Goal: Obtain resource: Obtain resource

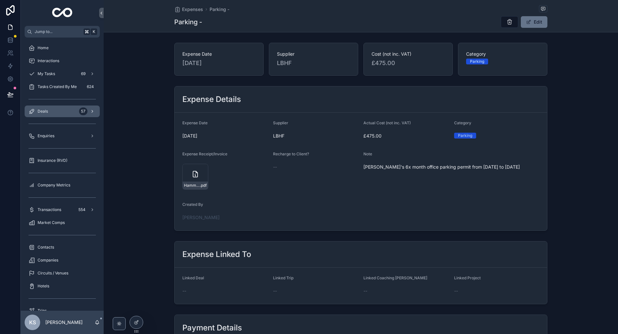
click at [44, 111] on span "Deals" at bounding box center [43, 111] width 10 height 5
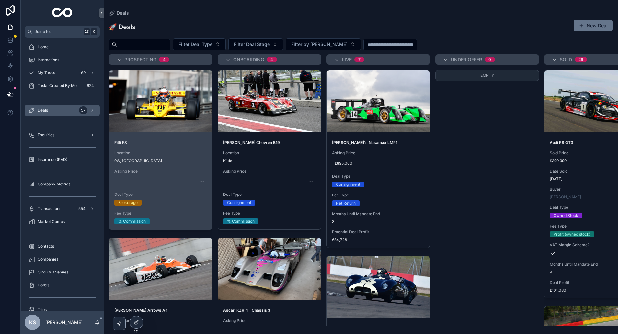
scroll to position [0, 4]
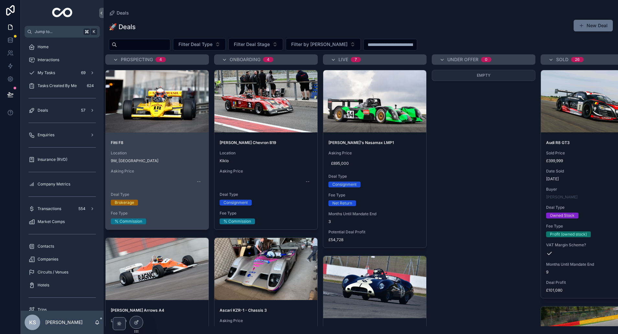
click at [164, 142] on span "Fitti F8" at bounding box center [157, 142] width 93 height 5
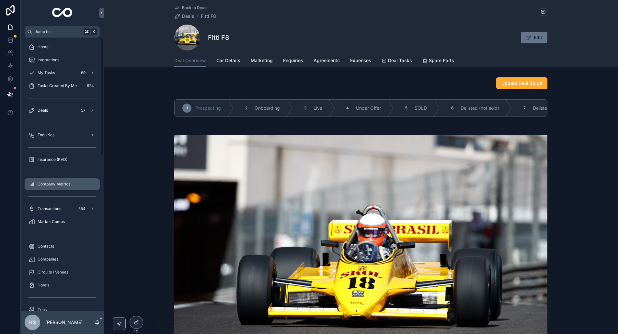
click at [44, 185] on span "Company Metrics" at bounding box center [54, 184] width 33 height 5
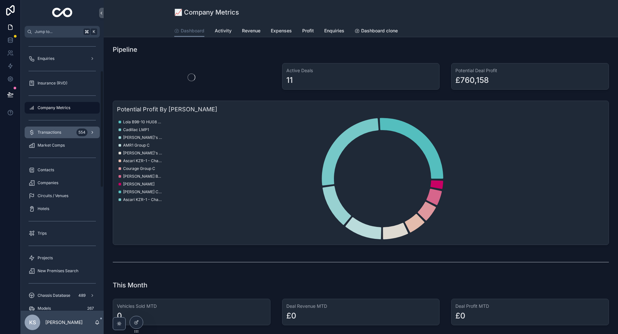
scroll to position [78, 0]
click at [50, 143] on span "Market Comps" at bounding box center [51, 144] width 27 height 5
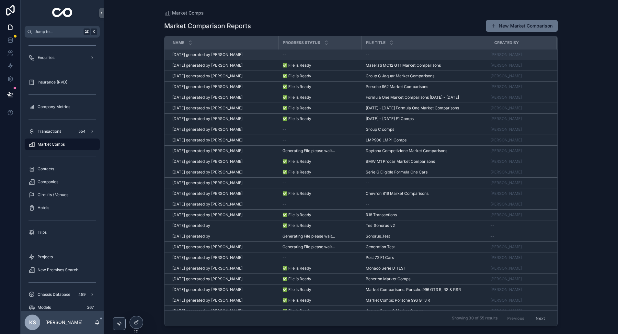
click at [228, 54] on span "02/10/25 generated by William Lowery" at bounding box center [207, 54] width 70 height 5
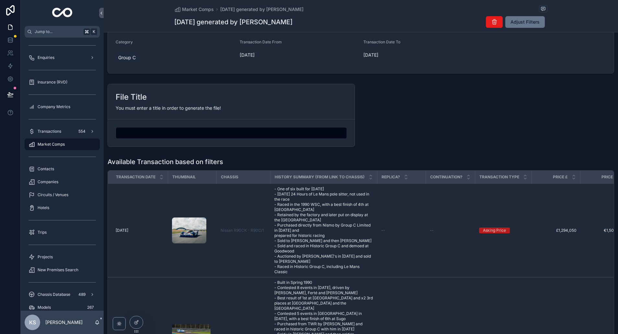
scroll to position [33, 0]
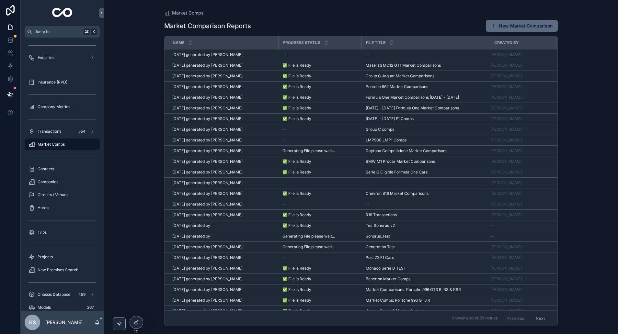
click at [516, 26] on button "New Market Comparison" at bounding box center [522, 26] width 72 height 12
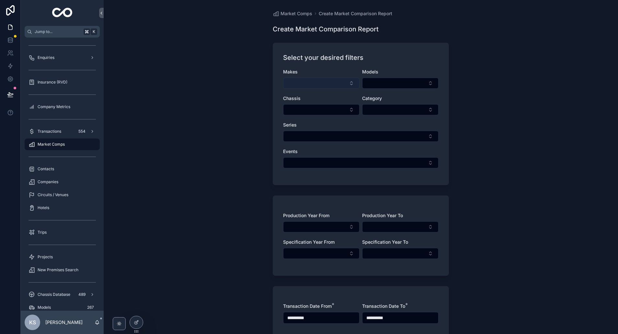
click at [322, 81] on button "Select Button" at bounding box center [321, 83] width 76 height 11
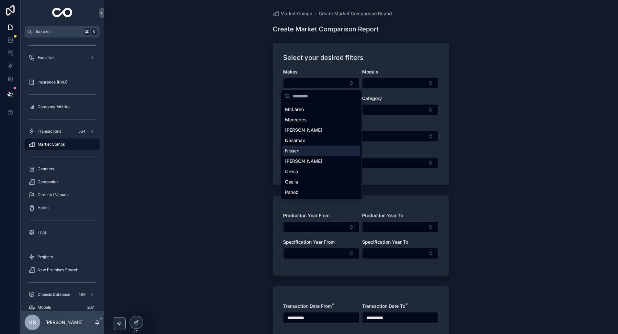
click at [302, 146] on div "Nissan" at bounding box center [321, 151] width 78 height 10
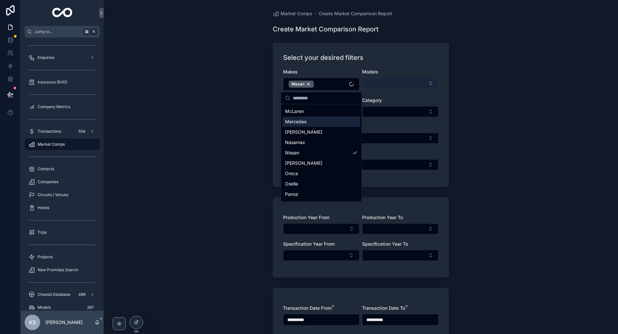
click at [387, 82] on button "Select Button" at bounding box center [400, 83] width 76 height 11
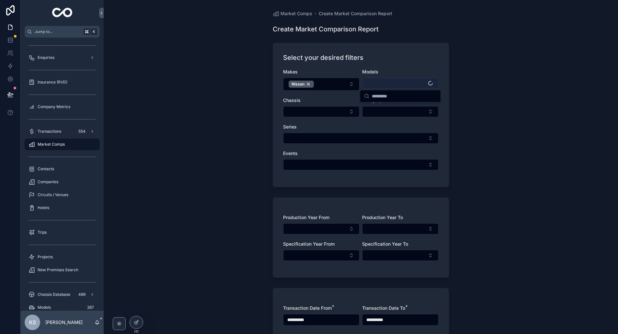
scroll to position [2, 0]
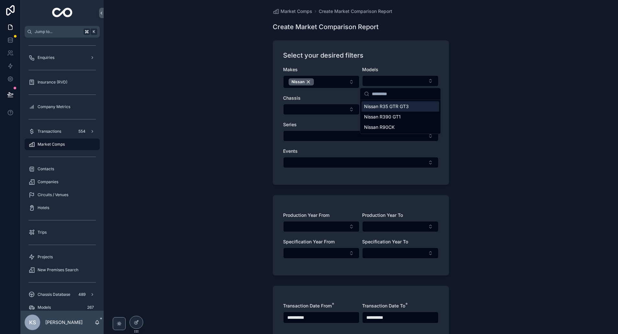
click at [406, 108] on span "Nissan R35 GTR GT3" at bounding box center [386, 106] width 45 height 6
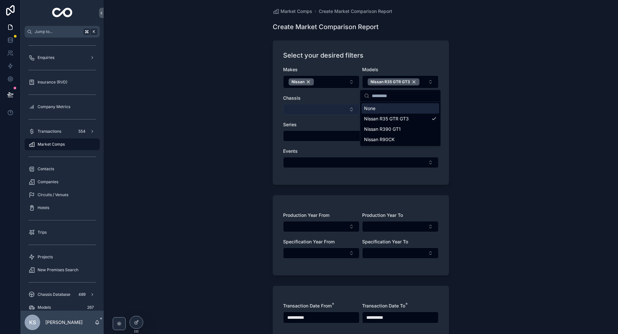
click at [316, 108] on button "Select Button" at bounding box center [321, 109] width 76 height 11
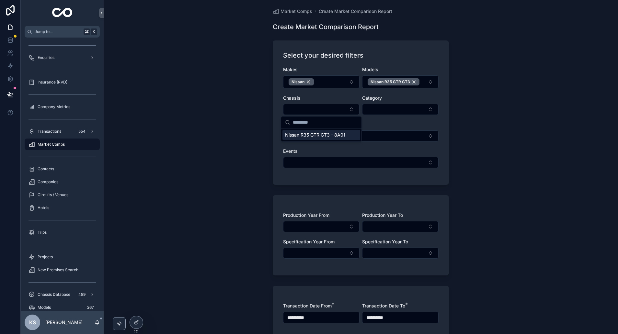
drag, startPoint x: 316, startPoint y: 135, endPoint x: 367, endPoint y: 123, distance: 52.8
click at [316, 135] on span "Nissan R35 GTR GT3 - 8A01" at bounding box center [315, 135] width 60 height 6
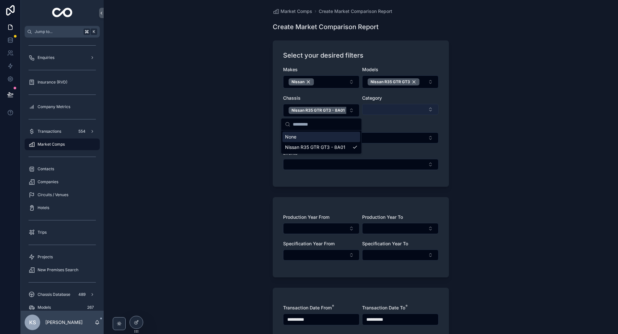
click at [393, 109] on button "Select Button" at bounding box center [400, 109] width 76 height 11
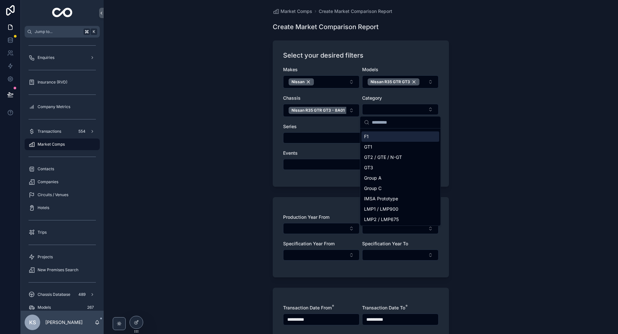
scroll to position [0, 0]
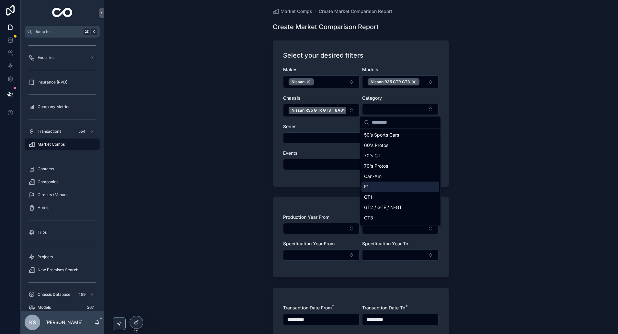
click at [232, 132] on div "**********" at bounding box center [361, 165] width 514 height 334
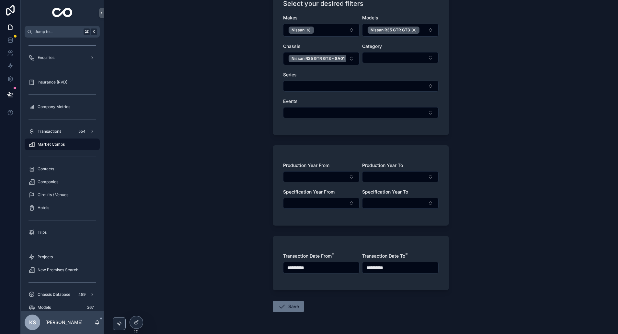
scroll to position [74, 0]
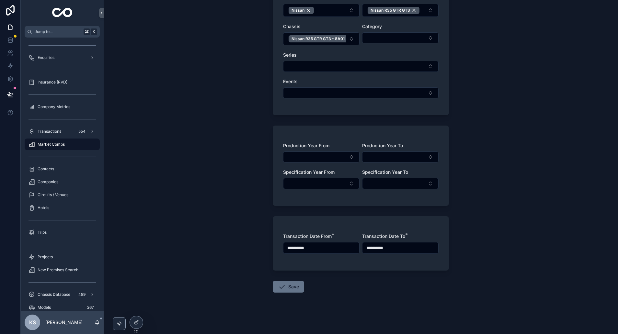
click at [297, 285] on button "Save" at bounding box center [288, 287] width 31 height 12
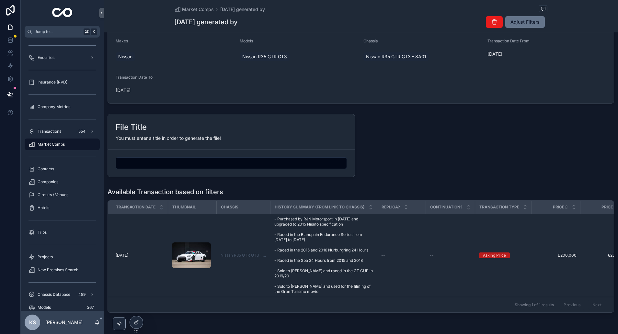
scroll to position [61, 0]
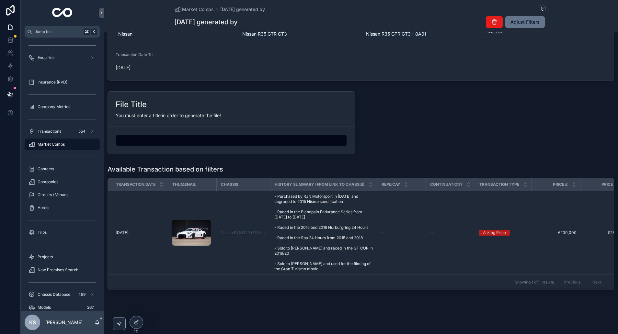
click at [154, 135] on div "scrollable content" at bounding box center [231, 141] width 231 height 12
click at [152, 140] on input "scrollable content" at bounding box center [231, 140] width 231 height 9
type input "**********"
click at [458, 135] on div "**********" at bounding box center [361, 123] width 514 height 68
click at [249, 128] on form "**********" at bounding box center [231, 140] width 247 height 27
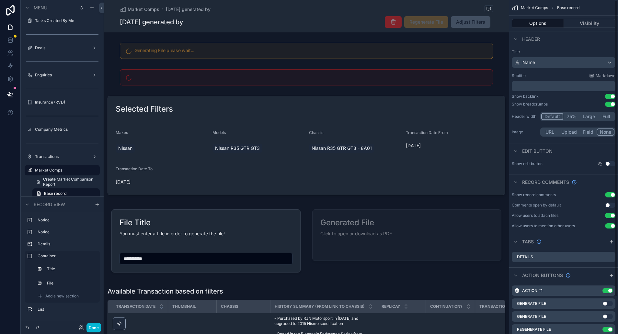
scroll to position [42, 0]
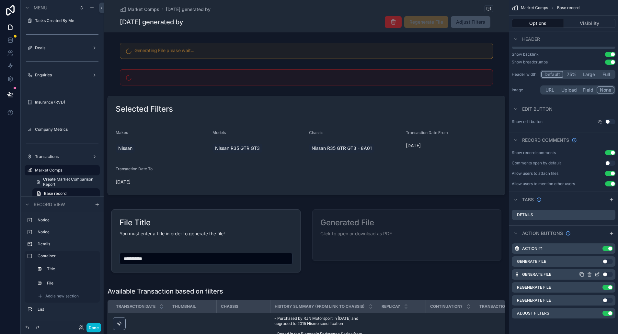
drag, startPoint x: 608, startPoint y: 260, endPoint x: 610, endPoint y: 271, distance: 11.8
click at [608, 260] on button "Use setting" at bounding box center [608, 261] width 10 height 5
click at [608, 274] on button "Use setting" at bounding box center [608, 274] width 10 height 5
click at [607, 300] on button "Use setting" at bounding box center [608, 300] width 10 height 5
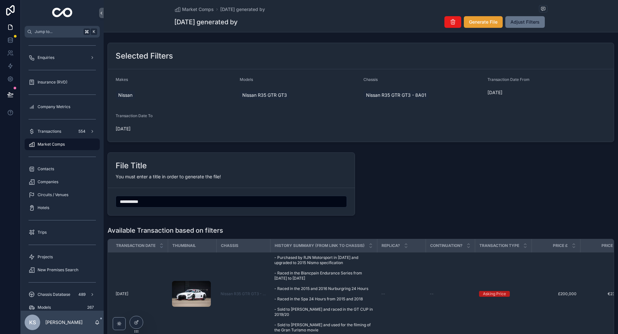
click at [481, 24] on span "Generate File" at bounding box center [483, 22] width 29 height 6
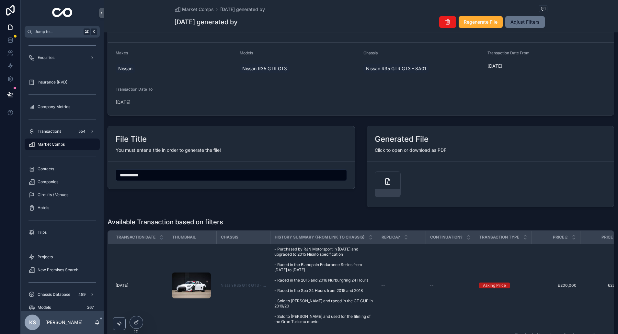
scroll to position [0, 0]
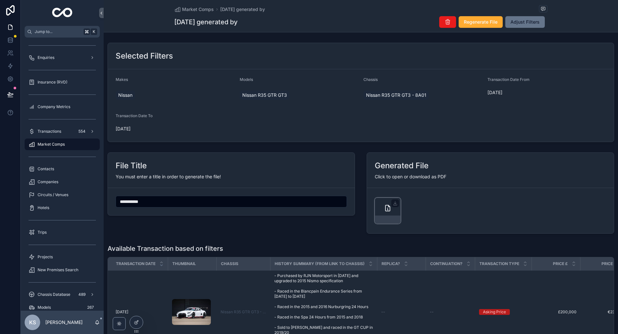
click at [387, 205] on icon "scrollable content" at bounding box center [387, 208] width 5 height 6
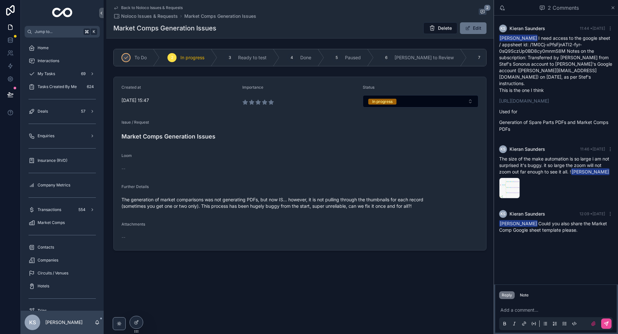
scroll to position [351, 0]
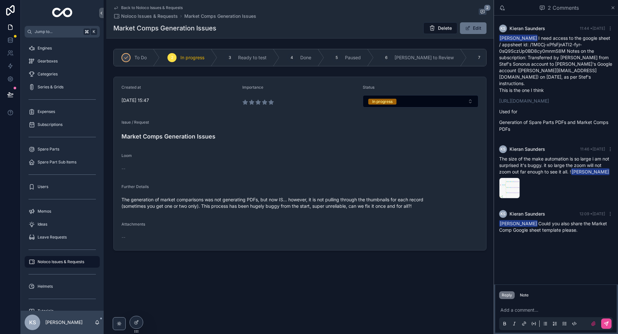
drag, startPoint x: 546, startPoint y: 294, endPoint x: 544, endPoint y: 298, distance: 3.5
click at [546, 295] on div "Reply Note" at bounding box center [555, 295] width 121 height 10
click at [524, 306] on div "Add a comment..." at bounding box center [556, 316] width 114 height 27
click at [516, 310] on p "scrollable content" at bounding box center [557, 310] width 114 height 6
click at [254, 243] on form "Created at 04/09/2025 15:47 Importance Status In progress Issue / Request Marke…" at bounding box center [300, 163] width 373 height 173
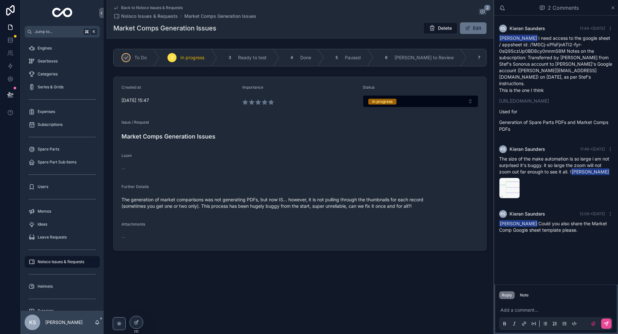
drag, startPoint x: 524, startPoint y: 306, endPoint x: 510, endPoint y: 308, distance: 14.4
click at [523, 306] on div "Add a comment..." at bounding box center [556, 316] width 114 height 27
click at [507, 309] on p "scrollable content" at bounding box center [557, 310] width 114 height 6
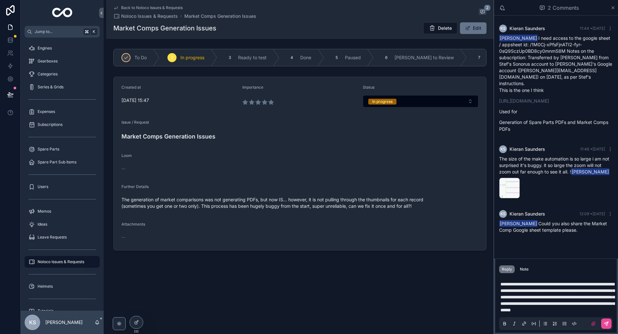
click at [543, 311] on p "**********" at bounding box center [557, 297] width 114 height 32
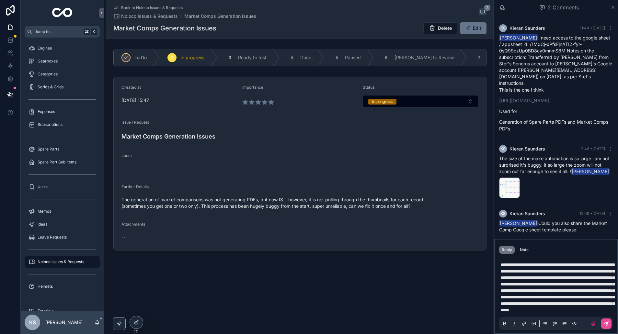
drag, startPoint x: 500, startPoint y: 250, endPoint x: 521, endPoint y: 272, distance: 29.8
click at [500, 263] on span "**********" at bounding box center [557, 288] width 114 height 50
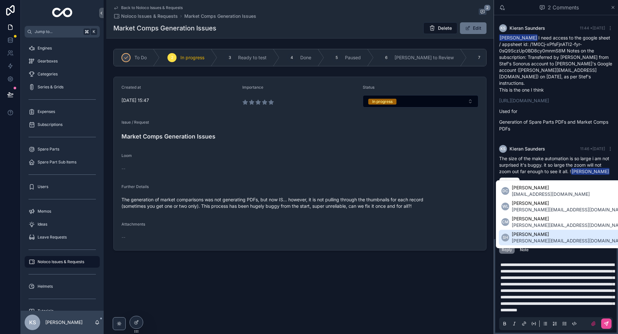
click at [532, 240] on span "sam@samhancock.com" at bounding box center [569, 241] width 115 height 6
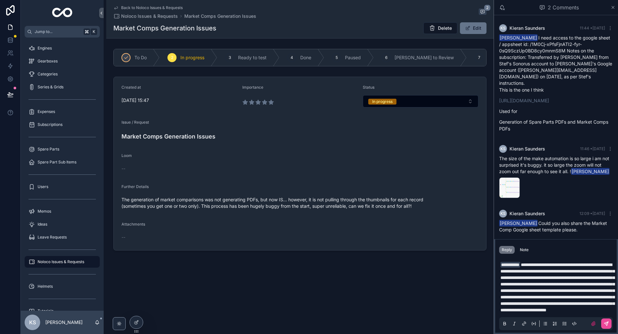
click at [529, 309] on p "**********" at bounding box center [557, 288] width 114 height 52
click at [578, 263] on span "**********" at bounding box center [557, 288] width 114 height 50
click at [564, 289] on span "**********" at bounding box center [557, 288] width 114 height 50
click at [594, 324] on icon "scrollable content" at bounding box center [593, 323] width 5 height 5
click at [0, 0] on input "scrollable content" at bounding box center [0, 0] width 0 height 0
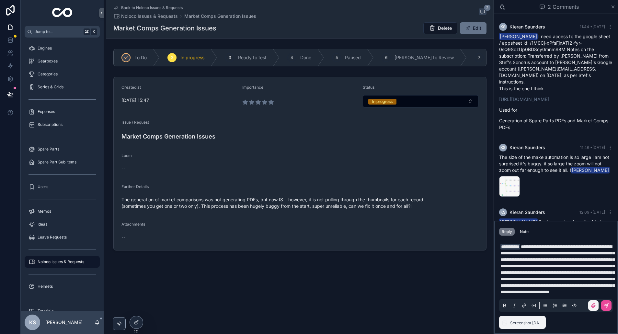
click at [594, 305] on icon "scrollable content" at bounding box center [593, 305] width 5 height 5
click at [0, 0] on input "scrollable content" at bounding box center [0, 0] width 0 height 0
click at [593, 305] on icon "scrollable content" at bounding box center [593, 305] width 5 height 5
click at [0, 0] on input "scrollable content" at bounding box center [0, 0] width 0 height 0
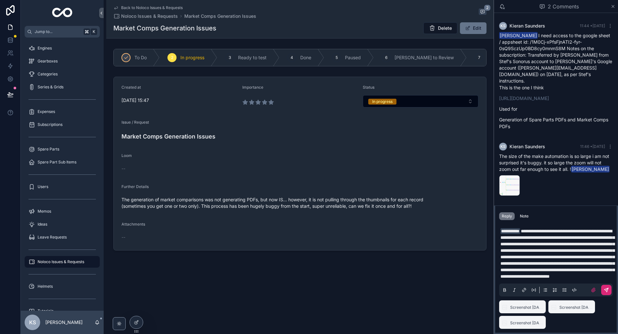
click at [607, 289] on icon "scrollable content" at bounding box center [607, 289] width 2 height 2
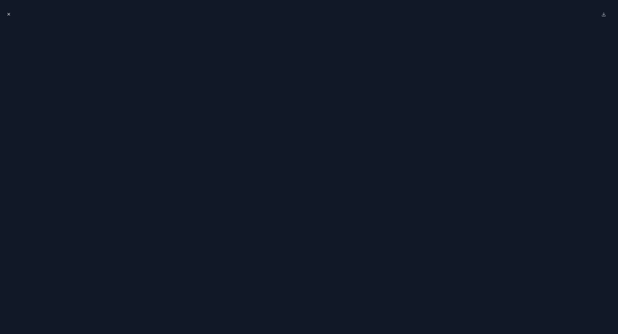
click at [8, 15] on icon "Close modal" at bounding box center [9, 14] width 2 height 2
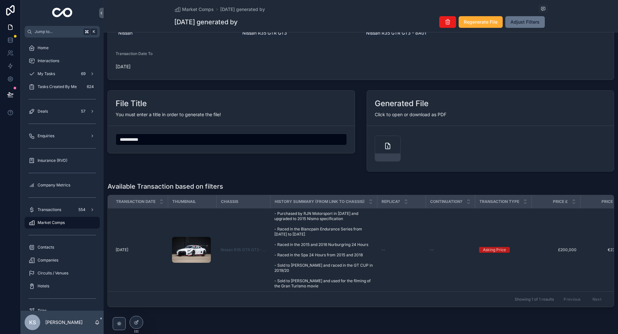
scroll to position [71, 0]
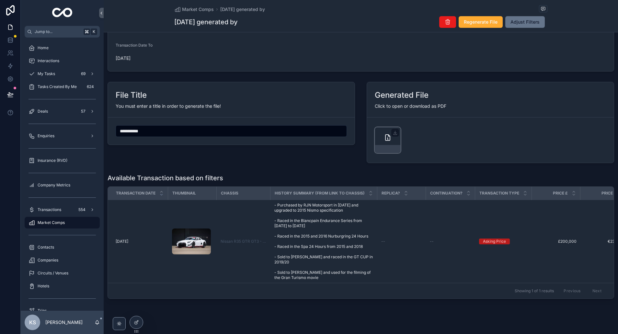
click at [385, 133] on div "scrollable content" at bounding box center [388, 140] width 26 height 26
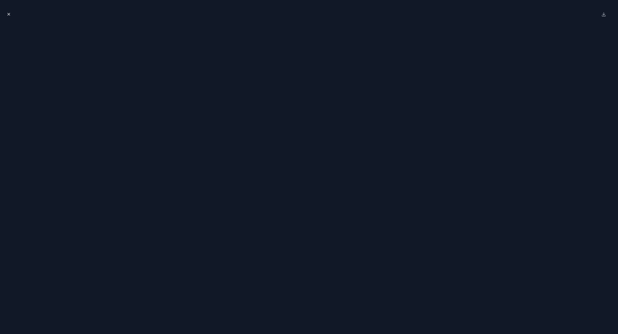
click at [7, 15] on icon "Close modal" at bounding box center [8, 14] width 5 height 5
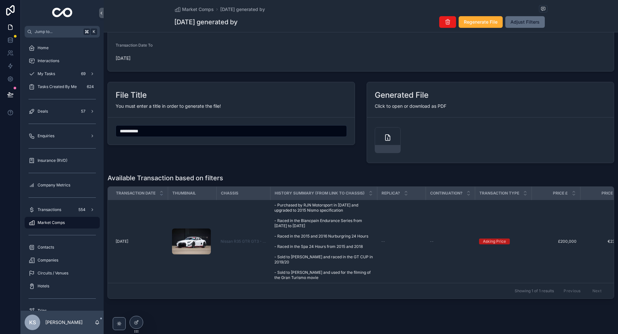
click at [531, 23] on span "Adjust Filters" at bounding box center [525, 22] width 29 height 6
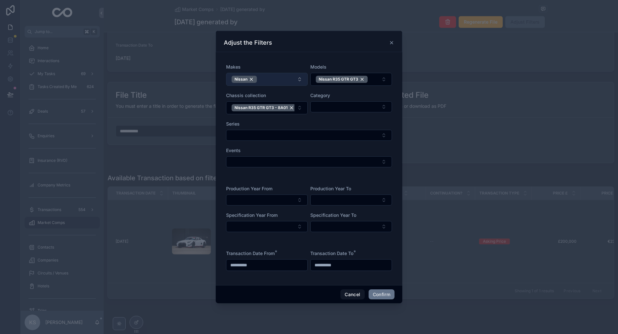
click at [292, 78] on button "Nissan" at bounding box center [267, 79] width 82 height 13
type input "***"
click at [245, 106] on div "Ford" at bounding box center [267, 106] width 78 height 10
click at [276, 78] on div "Nissan" at bounding box center [267, 79] width 25 height 7
click at [363, 78] on div "Nissan R35 GTR GT3" at bounding box center [342, 79] width 52 height 7
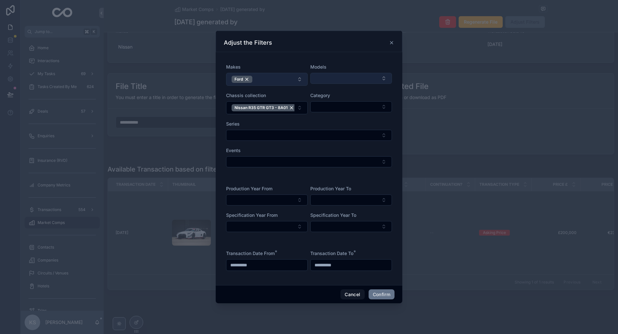
scroll to position [48, 0]
click at [338, 77] on button "Select Button" at bounding box center [351, 78] width 82 height 11
type input "***"
click at [339, 105] on span "Ford Mustang" at bounding box center [329, 104] width 29 height 6
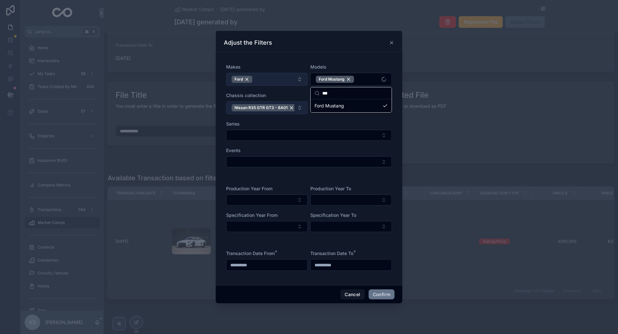
click at [298, 109] on button "Nissan R35 GTR GT3 - 8A01" at bounding box center [267, 107] width 82 height 13
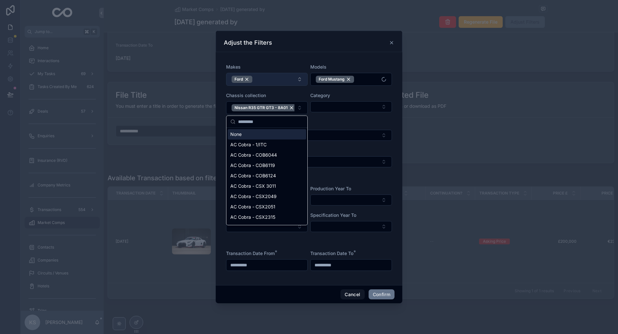
click at [243, 132] on div "None" at bounding box center [267, 134] width 78 height 10
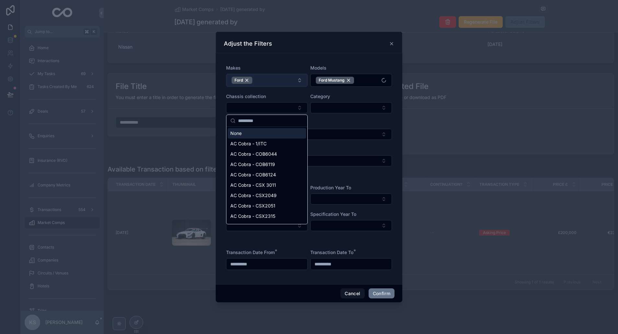
scroll to position [48, 0]
click at [239, 136] on div "None" at bounding box center [267, 133] width 78 height 10
click at [224, 103] on div "Makes Ford Models Ford Mustang Chassis collection Category Series Events" at bounding box center [309, 116] width 171 height 120
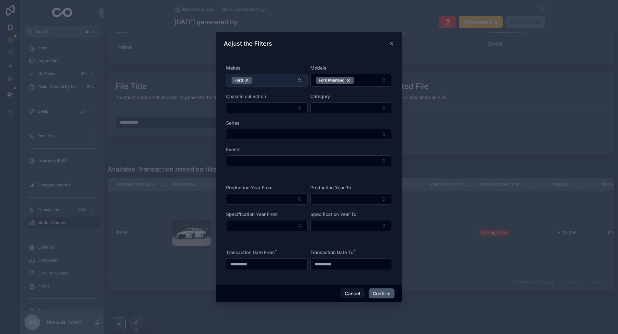
click at [385, 293] on button "Confirm" at bounding box center [382, 294] width 26 height 10
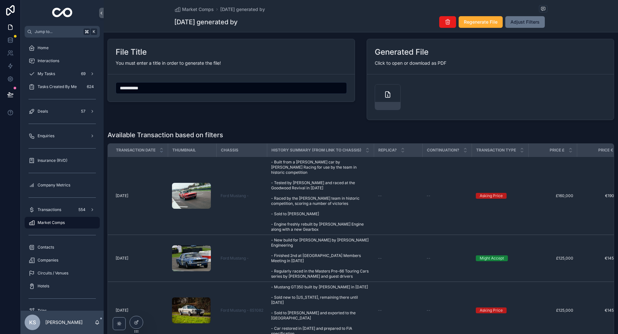
scroll to position [75, 0]
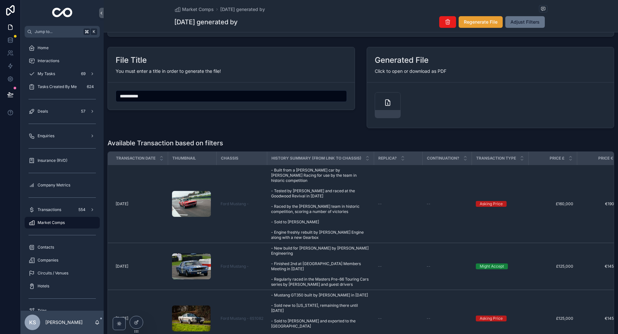
click at [486, 24] on span "Regenerate File" at bounding box center [481, 22] width 34 height 6
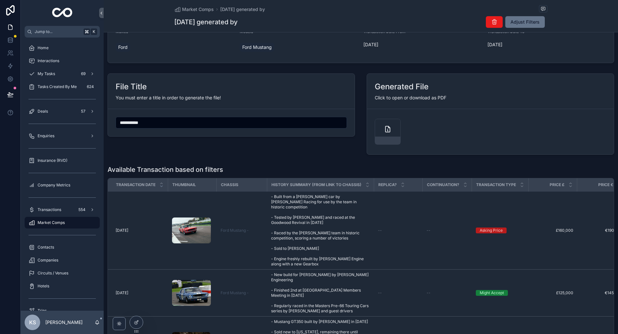
scroll to position [101, 0]
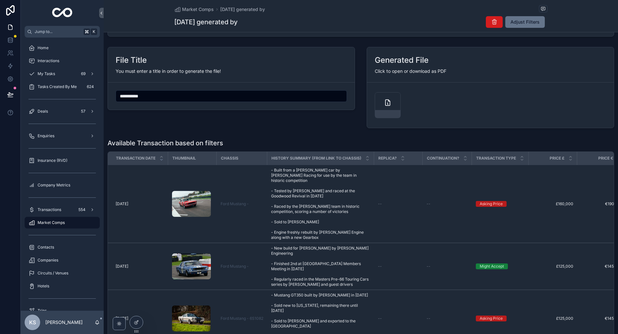
click at [494, 22] on icon "scrollable content" at bounding box center [494, 22] width 6 height 6
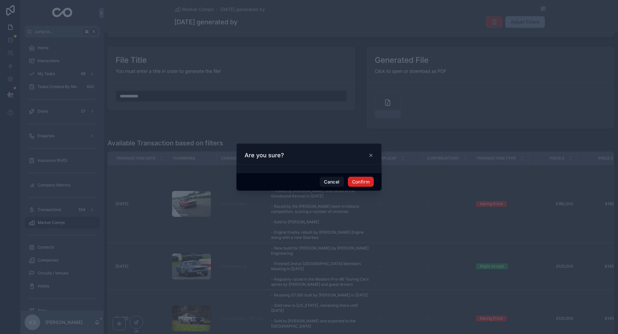
click at [361, 180] on button "Confirm" at bounding box center [361, 182] width 26 height 10
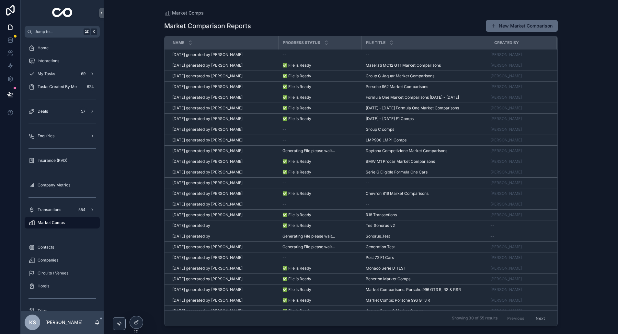
click at [504, 28] on button "New Market Comparison" at bounding box center [522, 26] width 72 height 12
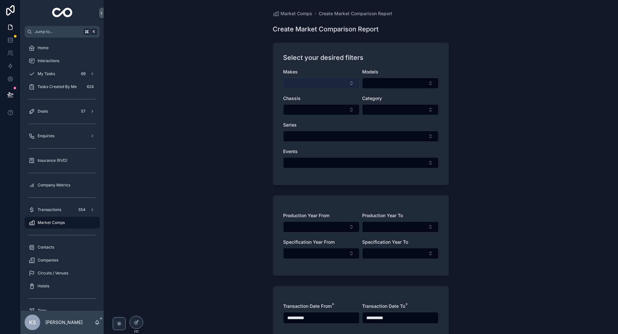
click at [309, 84] on button "Select Button" at bounding box center [321, 83] width 76 height 11
type input "***"
click at [311, 111] on div "Ford" at bounding box center [321, 109] width 78 height 10
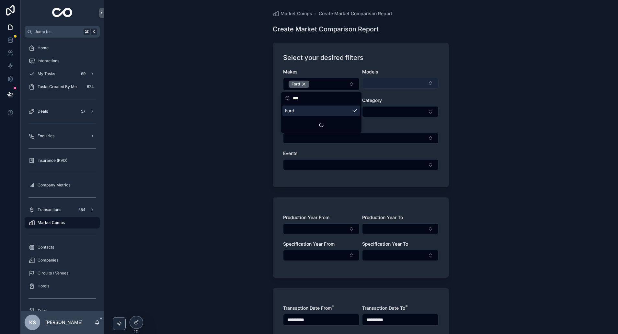
click at [387, 84] on button "Select Button" at bounding box center [400, 83] width 76 height 11
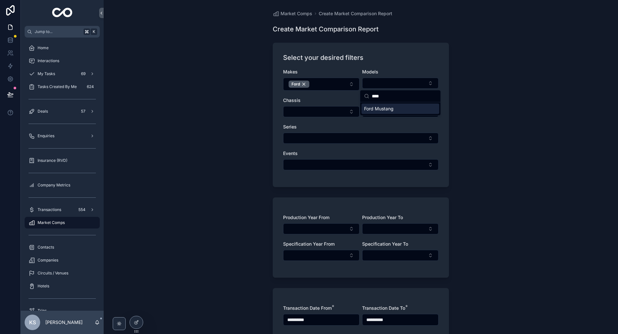
type input "****"
click at [386, 106] on span "Ford Mustang" at bounding box center [378, 109] width 29 height 6
click at [246, 117] on div "**********" at bounding box center [361, 167] width 514 height 334
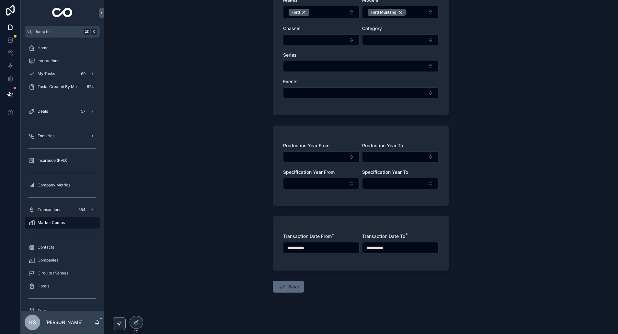
click at [296, 290] on button "Save" at bounding box center [288, 287] width 31 height 12
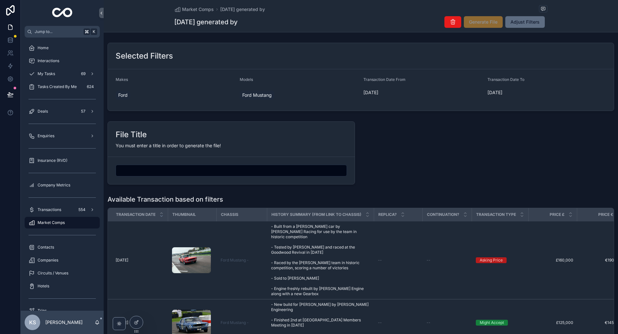
click at [535, 19] on span "Adjust Filters" at bounding box center [525, 22] width 29 height 6
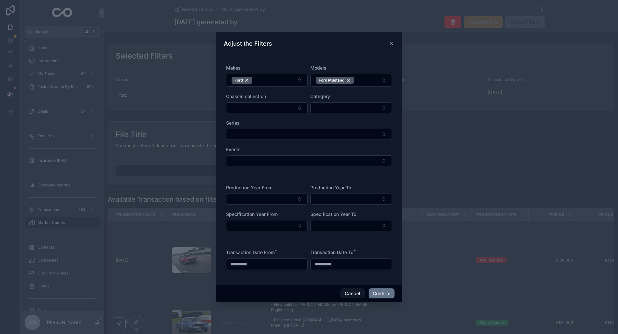
click at [342, 265] on input "**********" at bounding box center [351, 264] width 81 height 9
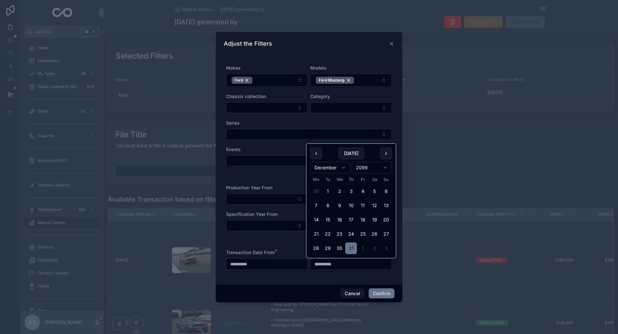
click at [368, 167] on html "Jump to... K Home Interactions My Tasks 69 Tasks Created By Me 624 Deals 57 Enq…" at bounding box center [309, 167] width 618 height 334
click at [382, 293] on button "Confirm" at bounding box center [382, 294] width 26 height 10
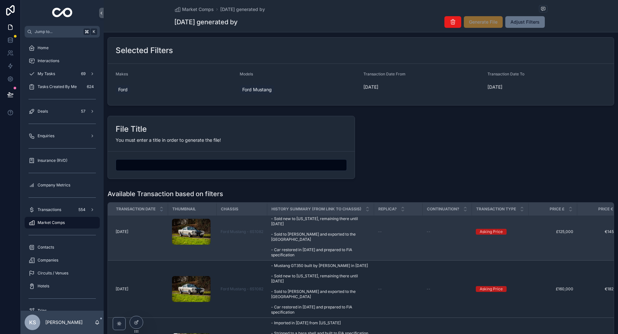
scroll to position [0, 0]
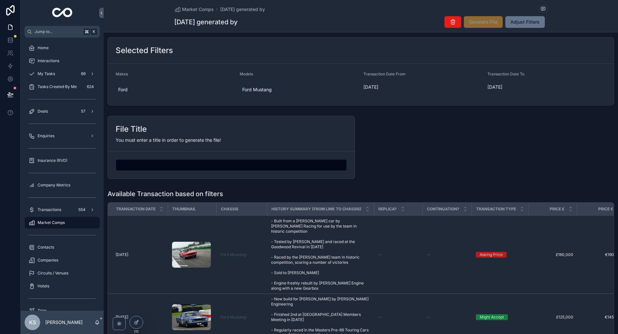
click at [472, 23] on span "Generate File" at bounding box center [483, 22] width 39 height 12
click at [480, 9] on div "Market Comps 02/10/25 generated by" at bounding box center [360, 9] width 373 height 8
click at [136, 166] on input "scrollable content" at bounding box center [231, 165] width 231 height 9
type input "*******"
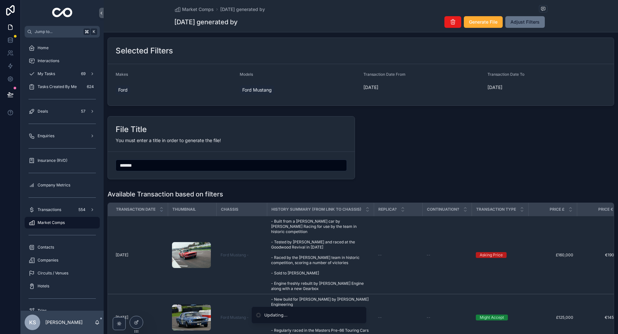
click at [397, 172] on div "File Title You must enter a title in order to generate the file! *******" at bounding box center [361, 148] width 514 height 68
click at [478, 25] on span "Generate File" at bounding box center [483, 22] width 29 height 6
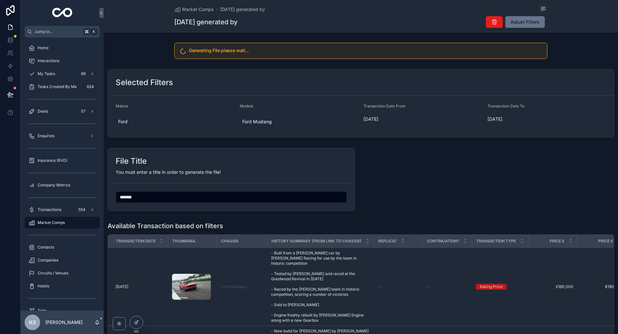
click at [439, 178] on div "File Title You must enter a title in order to generate the file! *******" at bounding box center [361, 179] width 514 height 68
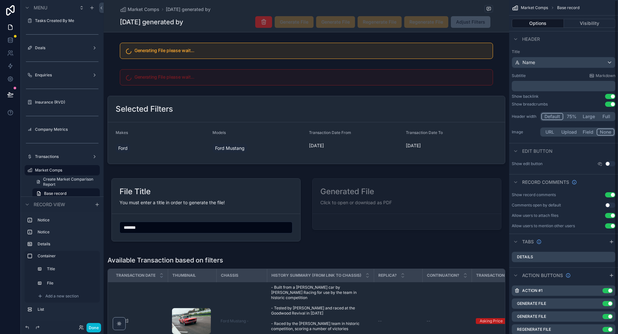
scroll to position [42, 0]
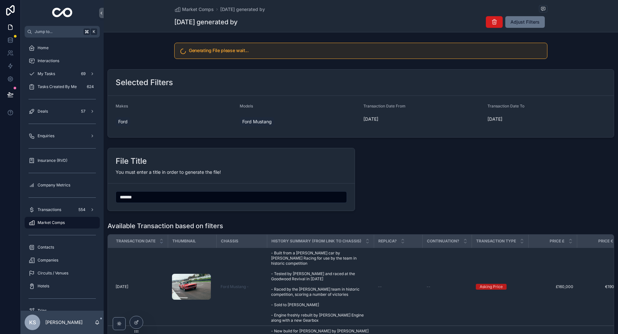
click at [495, 22] on icon "scrollable content" at bounding box center [494, 22] width 6 height 6
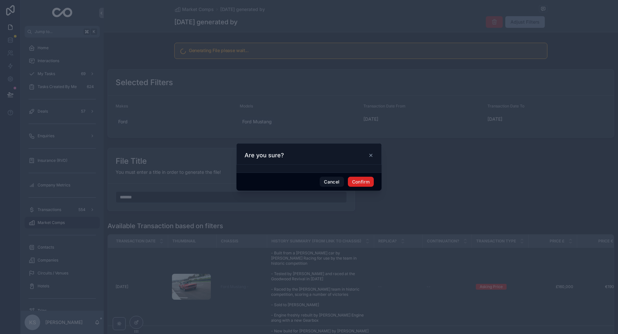
click at [362, 180] on button "Confirm" at bounding box center [361, 182] width 26 height 10
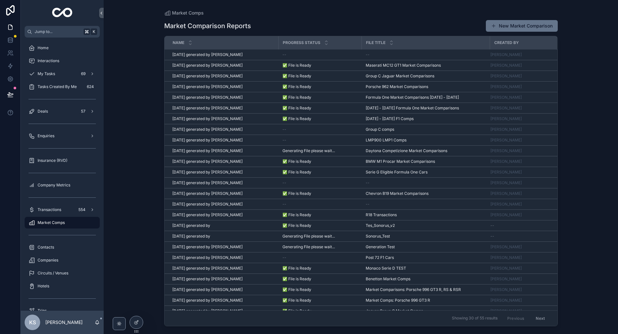
click at [530, 28] on button "New Market Comparison" at bounding box center [522, 26] width 72 height 12
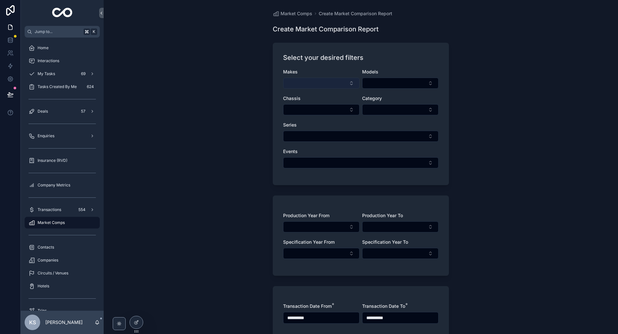
click at [292, 85] on button "Select Button" at bounding box center [321, 83] width 76 height 11
type input "***"
drag, startPoint x: 302, startPoint y: 110, endPoint x: 365, endPoint y: 89, distance: 67.1
click at [304, 110] on div "Ford" at bounding box center [321, 109] width 78 height 10
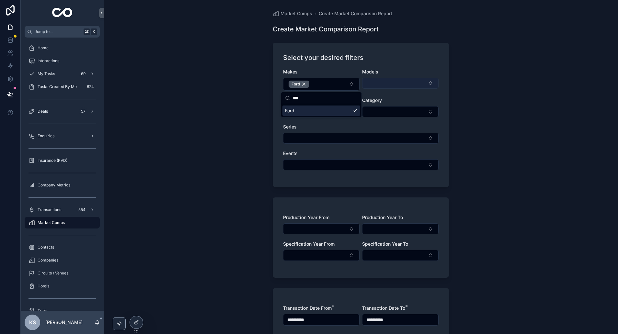
click at [403, 82] on button "Select Button" at bounding box center [400, 83] width 76 height 11
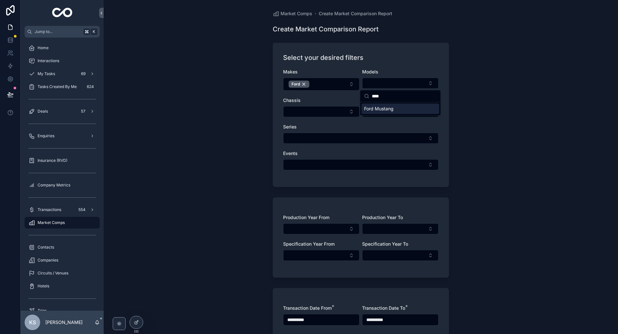
type input "****"
click at [390, 109] on span "Ford Mustang" at bounding box center [378, 109] width 29 height 6
click at [223, 115] on div "**********" at bounding box center [361, 167] width 514 height 334
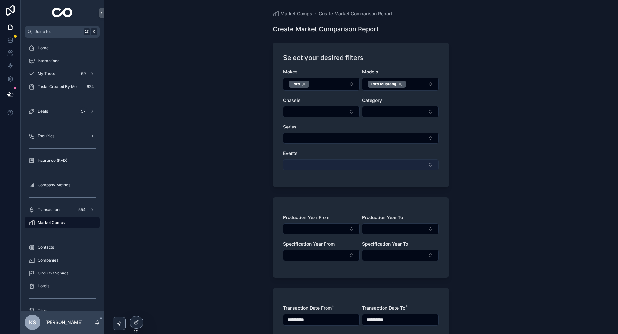
scroll to position [72, 0]
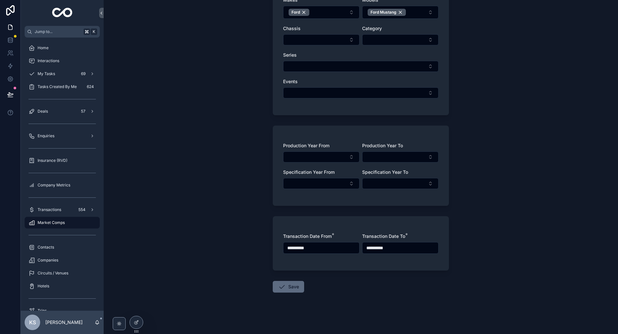
click at [290, 286] on button "Save" at bounding box center [288, 287] width 31 height 12
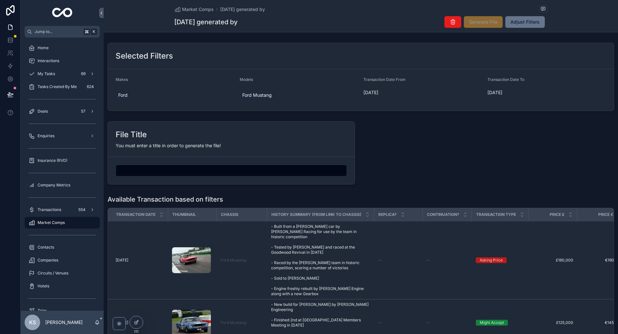
click at [181, 173] on input "scrollable content" at bounding box center [231, 170] width 231 height 9
type input "*******"
click at [477, 23] on span "Generate File" at bounding box center [483, 22] width 29 height 6
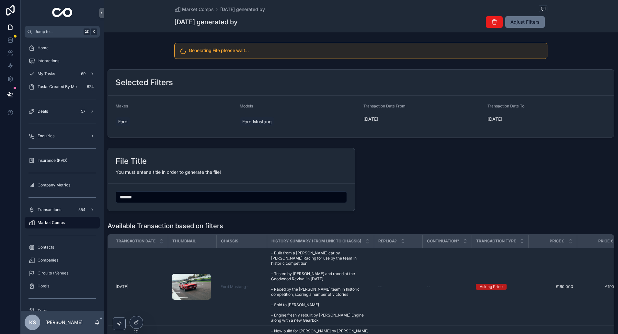
scroll to position [0, 0]
click at [540, 18] on button "Adjust Filters" at bounding box center [525, 22] width 40 height 12
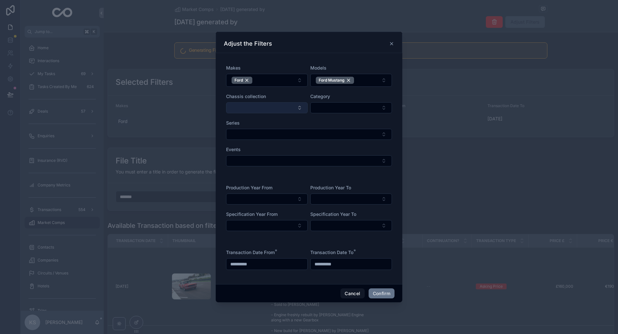
click at [267, 106] on button "Select Button" at bounding box center [267, 107] width 82 height 11
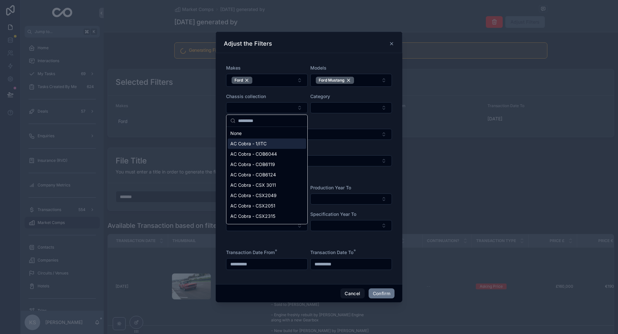
click at [259, 146] on span "AC Cobra - 1/ITC" at bounding box center [248, 144] width 36 height 6
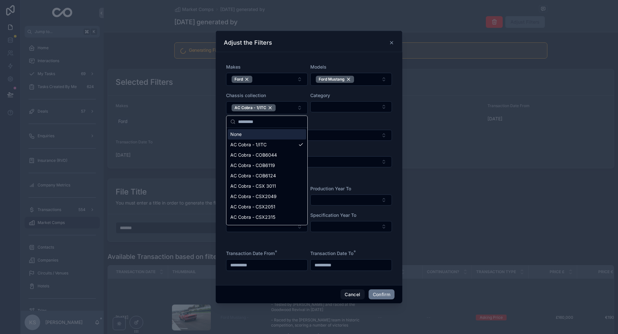
click at [348, 122] on div "Series" at bounding box center [309, 124] width 166 height 6
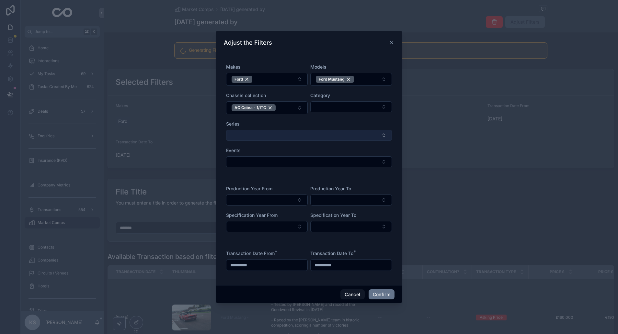
click at [260, 136] on button "Select Button" at bounding box center [309, 135] width 166 height 11
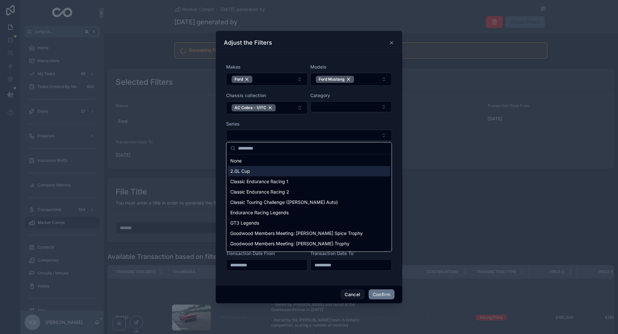
click at [246, 173] on span "2.0L Cup" at bounding box center [240, 171] width 20 height 6
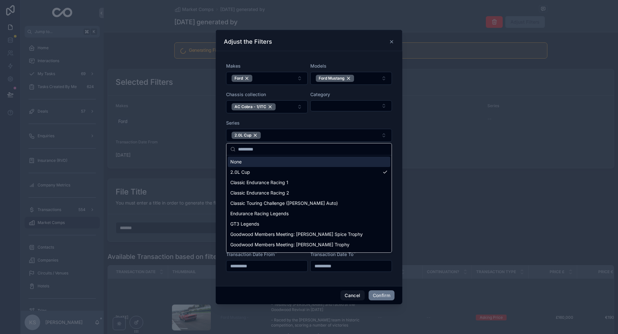
click at [263, 123] on div "Series" at bounding box center [309, 123] width 166 height 6
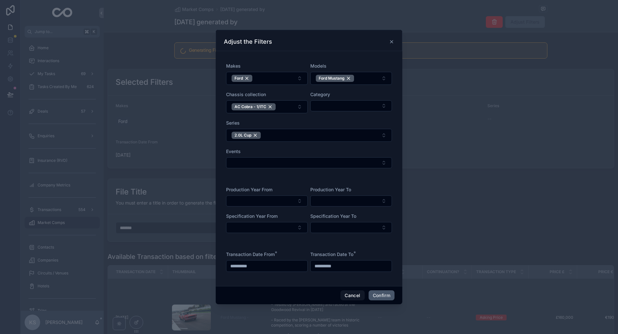
click at [381, 296] on button "Confirm" at bounding box center [382, 296] width 26 height 10
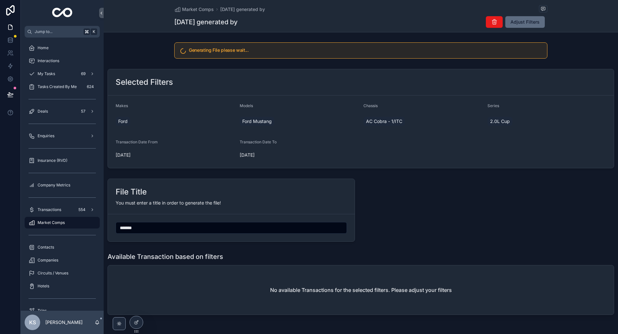
click at [520, 24] on span "Adjust Filters" at bounding box center [525, 22] width 29 height 6
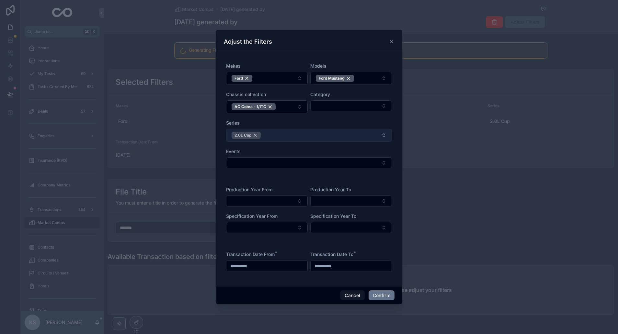
click at [256, 134] on div "2.0L Cup" at bounding box center [246, 135] width 29 height 7
drag, startPoint x: 383, startPoint y: 296, endPoint x: 340, endPoint y: 233, distance: 76.9
click at [383, 296] on button "Confirm" at bounding box center [382, 295] width 26 height 10
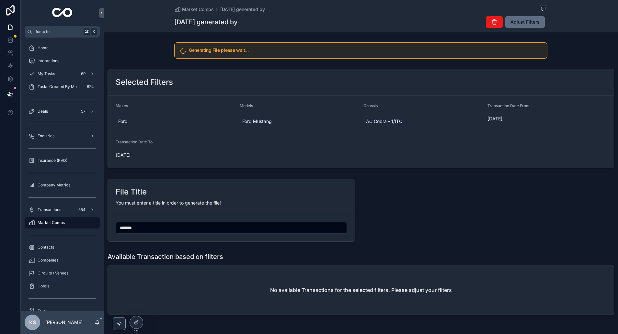
click at [523, 25] on span "Adjust Filters" at bounding box center [525, 22] width 29 height 6
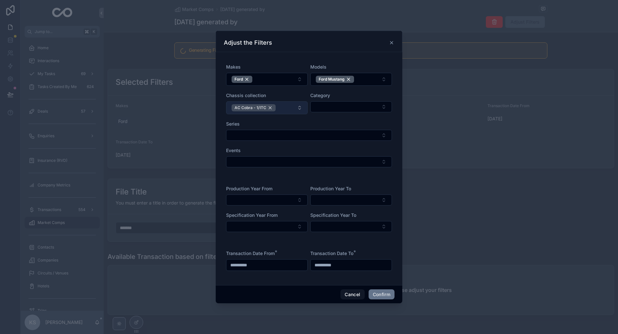
click at [266, 107] on div "AC Cobra - 1/ITC" at bounding box center [254, 107] width 44 height 7
click at [266, 107] on button "Select Button" at bounding box center [267, 107] width 82 height 11
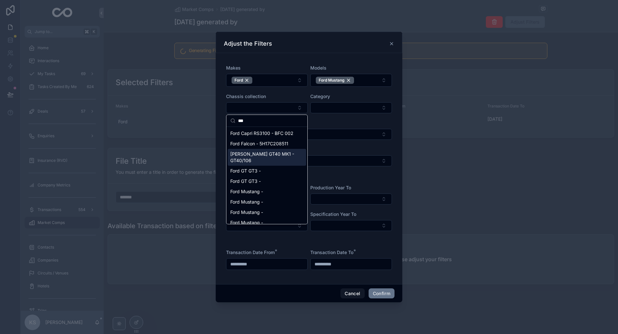
scroll to position [0, 0]
type input "***"
click at [271, 188] on div "Ford Mustang -" at bounding box center [267, 191] width 78 height 10
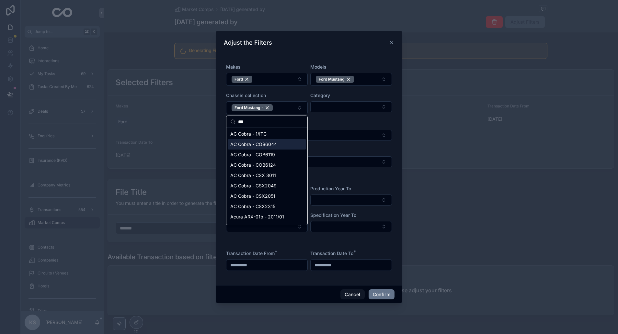
click at [328, 121] on div "Series" at bounding box center [309, 124] width 166 height 6
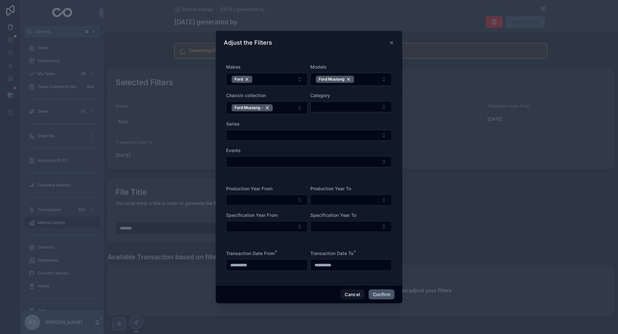
drag, startPoint x: 385, startPoint y: 295, endPoint x: 371, endPoint y: 286, distance: 16.0
click at [385, 295] on button "Confirm" at bounding box center [382, 295] width 26 height 10
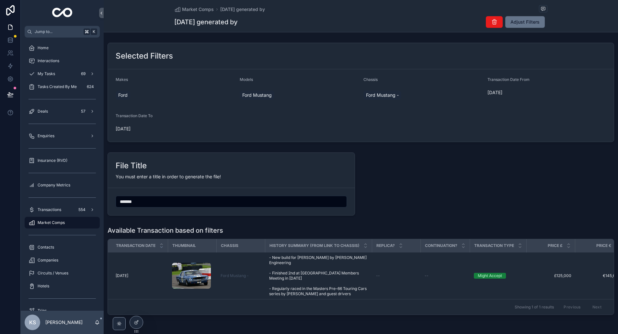
click at [424, 184] on div "File Title You must enter a title in order to generate the file! *******" at bounding box center [361, 184] width 514 height 68
click at [496, 24] on icon "scrollable content" at bounding box center [494, 22] width 6 height 6
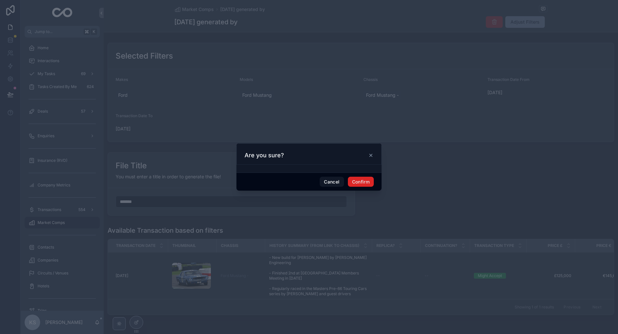
click at [363, 183] on button "Confirm" at bounding box center [361, 182] width 26 height 10
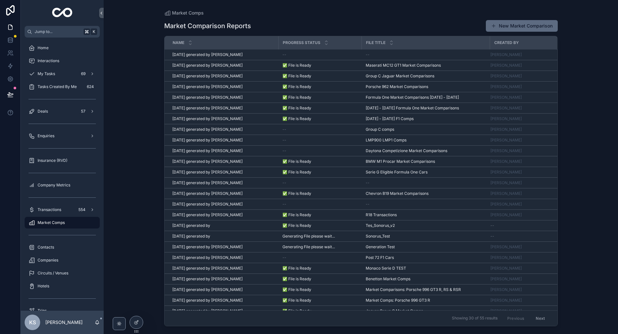
click at [525, 25] on button "New Market Comparison" at bounding box center [522, 26] width 72 height 12
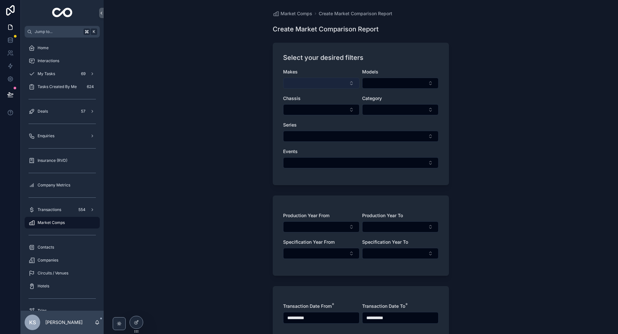
click at [323, 85] on button "Select Button" at bounding box center [321, 83] width 76 height 11
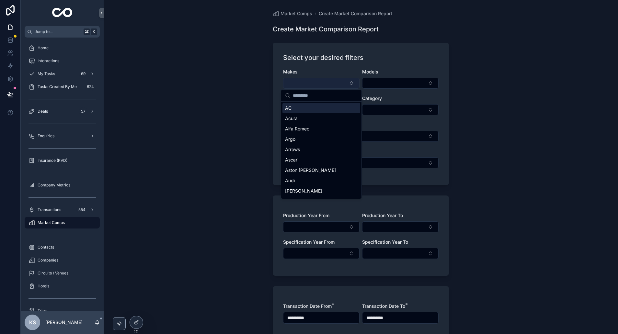
scroll to position [1, 0]
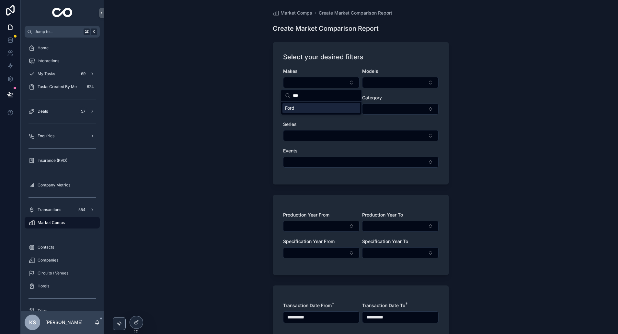
type input "***"
drag, startPoint x: 305, startPoint y: 108, endPoint x: 349, endPoint y: 94, distance: 45.9
click at [305, 108] on div "Ford" at bounding box center [321, 108] width 78 height 10
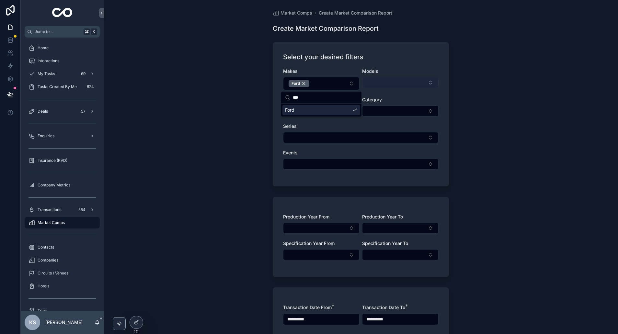
click at [385, 84] on button "Select Button" at bounding box center [400, 82] width 76 height 11
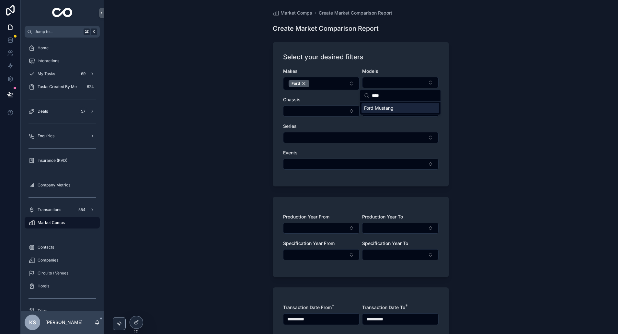
type input "****"
click at [390, 109] on span "Ford Mustang" at bounding box center [378, 108] width 29 height 6
click at [241, 114] on div "**********" at bounding box center [361, 166] width 514 height 334
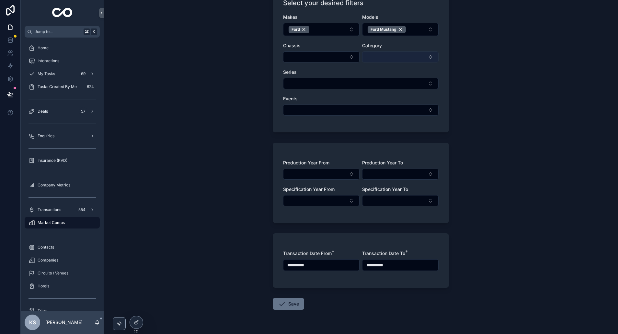
scroll to position [66, 0]
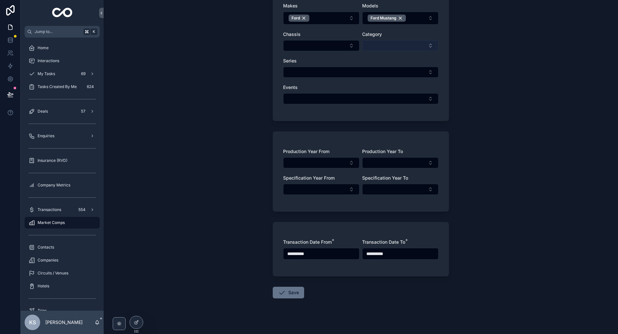
click at [407, 46] on button "Select Button" at bounding box center [400, 45] width 76 height 11
type input "*"
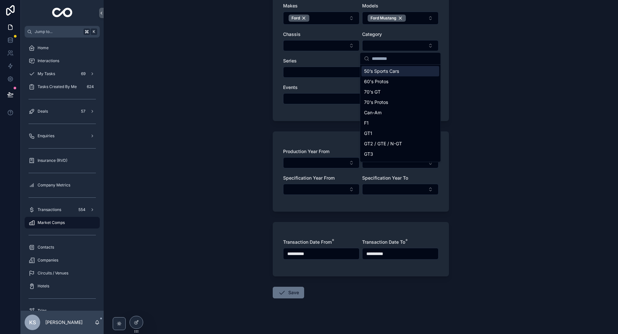
click at [259, 66] on div "**********" at bounding box center [361, 101] width 514 height 334
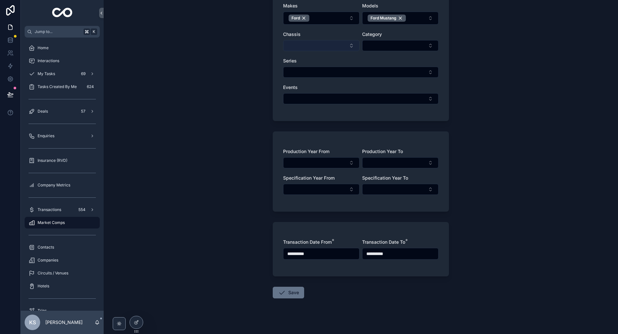
click at [303, 44] on button "Select Button" at bounding box center [321, 45] width 76 height 11
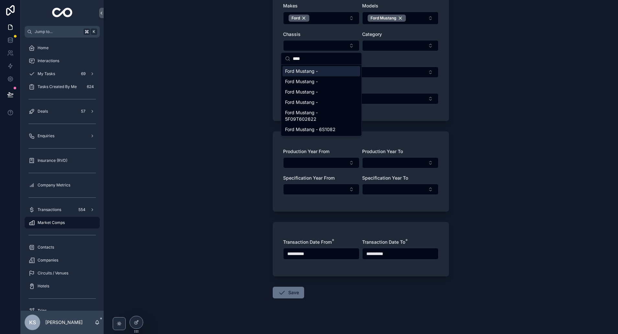
type input "****"
click at [309, 73] on span "Ford Mustang -" at bounding box center [301, 71] width 33 height 6
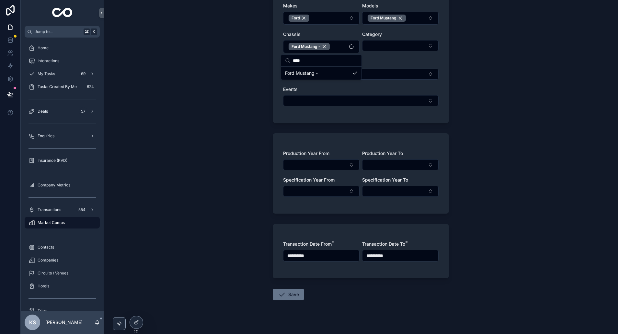
drag, startPoint x: 234, startPoint y: 103, endPoint x: 281, endPoint y: 240, distance: 145.0
click at [234, 104] on div "**********" at bounding box center [361, 101] width 514 height 334
click at [288, 297] on button "Save" at bounding box center [288, 295] width 31 height 12
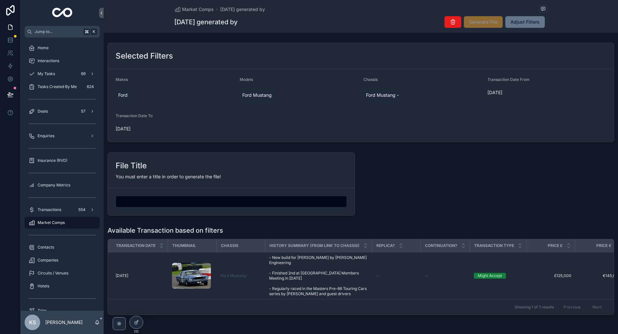
click at [179, 203] on input "scrollable content" at bounding box center [231, 201] width 231 height 9
type input "****"
drag, startPoint x: 442, startPoint y: 190, endPoint x: 460, endPoint y: 79, distance: 113.0
click at [442, 190] on div "File Title You must enter a title in order to generate the file! ****" at bounding box center [361, 184] width 514 height 68
drag, startPoint x: 483, startPoint y: 24, endPoint x: 475, endPoint y: 105, distance: 81.7
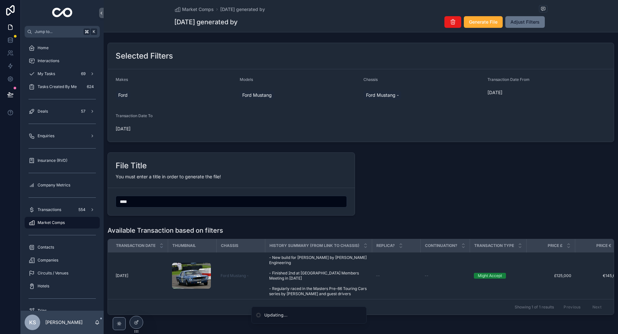
click at [483, 24] on span "Generate File" at bounding box center [483, 22] width 29 height 6
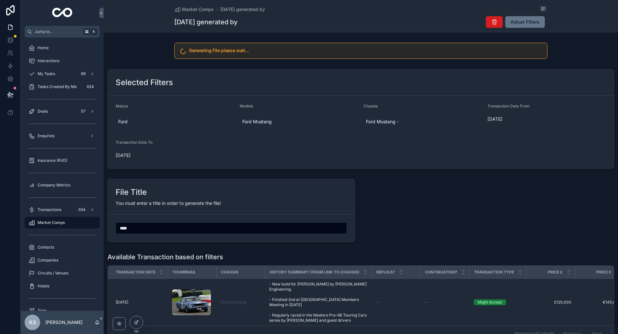
click at [496, 21] on icon "scrollable content" at bounding box center [494, 22] width 6 height 6
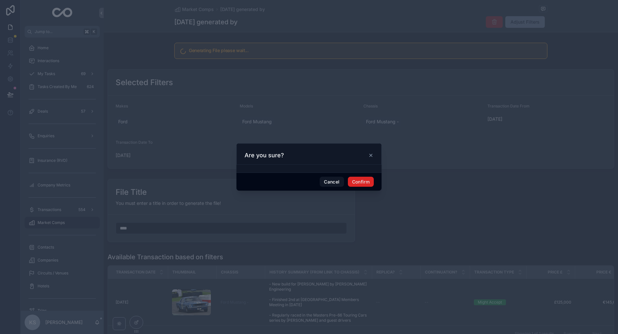
click at [367, 183] on button "Confirm" at bounding box center [361, 182] width 26 height 10
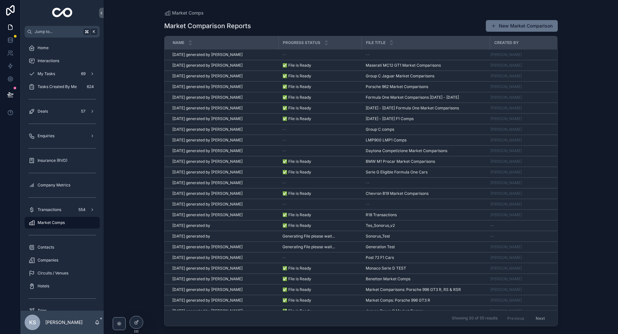
click at [513, 23] on button "New Market Comparison" at bounding box center [522, 26] width 72 height 12
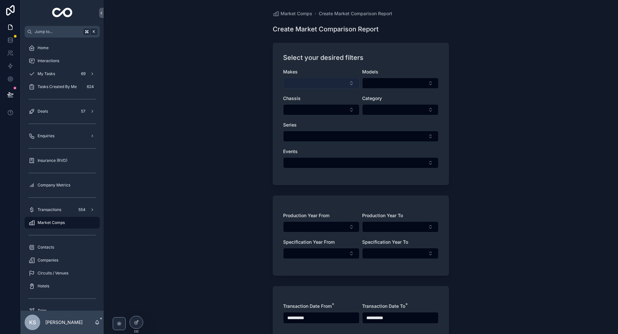
click at [304, 83] on button "Select Button" at bounding box center [321, 83] width 76 height 11
type input "***"
click at [296, 108] on div "Ford" at bounding box center [321, 109] width 78 height 10
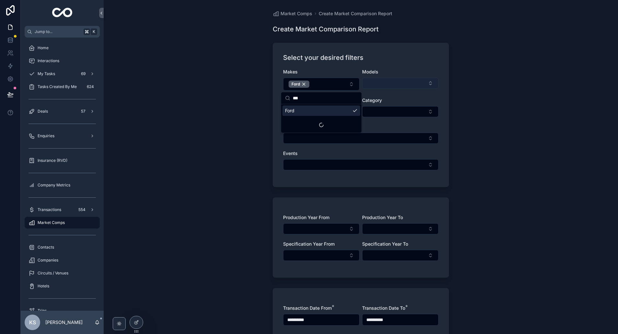
click at [391, 80] on button "Select Button" at bounding box center [400, 83] width 76 height 11
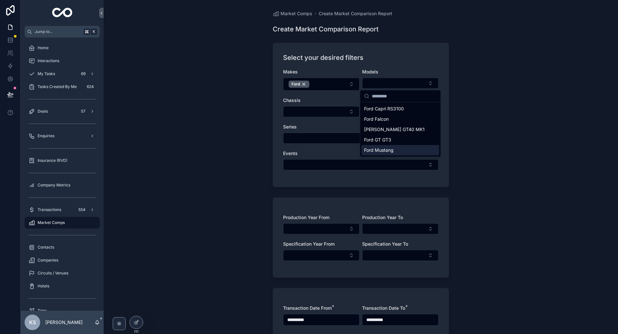
click at [398, 147] on div "Ford Mustang" at bounding box center [401, 150] width 78 height 10
click at [253, 129] on div "**********" at bounding box center [361, 167] width 514 height 334
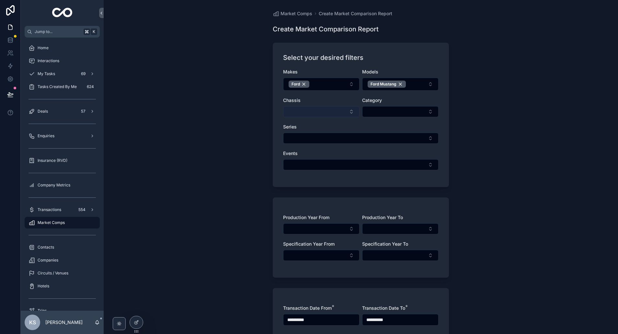
click at [302, 109] on button "Select Button" at bounding box center [321, 111] width 76 height 11
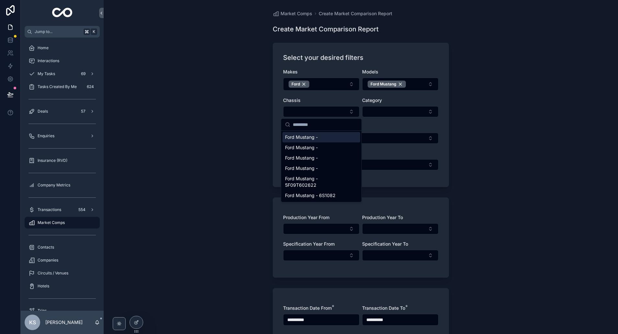
click at [313, 138] on span "Ford Mustang -" at bounding box center [301, 137] width 33 height 6
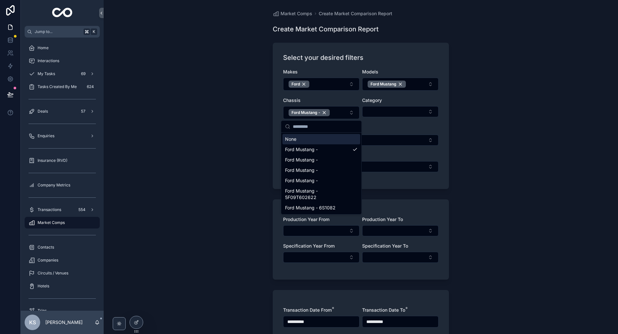
click at [236, 132] on div "**********" at bounding box center [361, 167] width 514 height 334
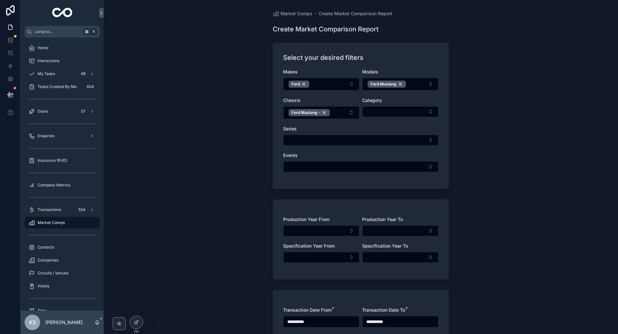
scroll to position [74, 0]
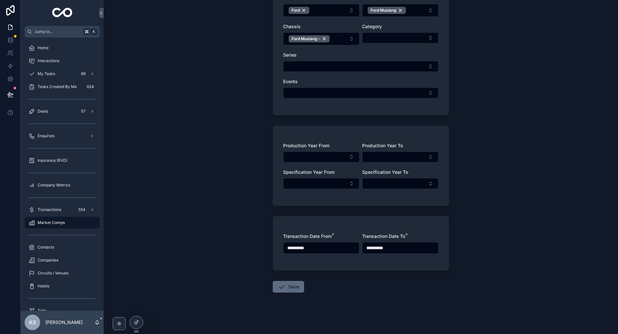
click at [287, 288] on button "Save" at bounding box center [288, 287] width 31 height 12
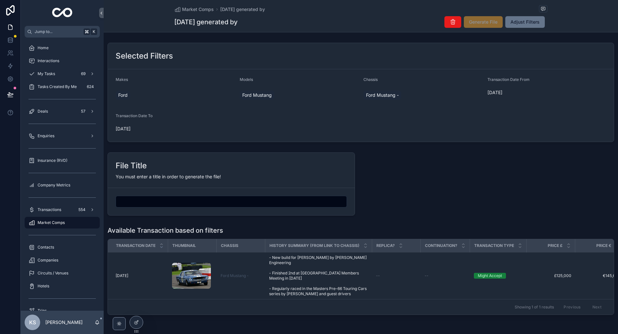
click at [174, 200] on input "scrollable content" at bounding box center [231, 201] width 231 height 9
type input "****"
click at [482, 21] on span "Generate File" at bounding box center [483, 22] width 29 height 6
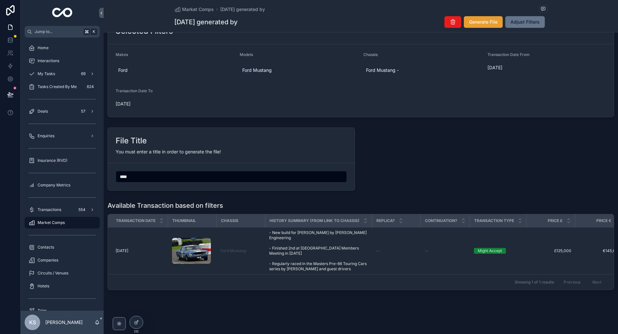
click at [485, 20] on span "Generate File" at bounding box center [483, 22] width 29 height 6
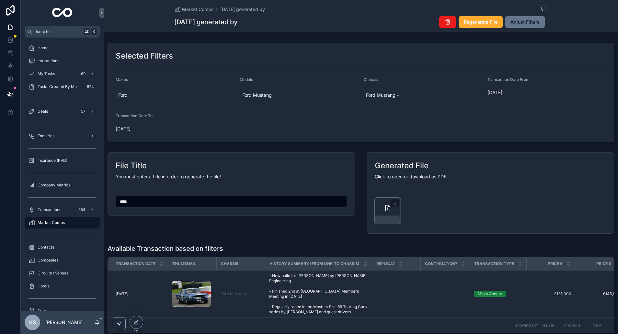
click at [383, 207] on div "scrollable content" at bounding box center [388, 211] width 26 height 26
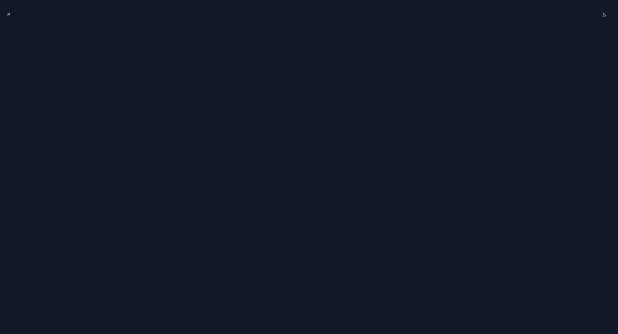
click at [8, 15] on icon "Close modal" at bounding box center [8, 14] width 5 height 5
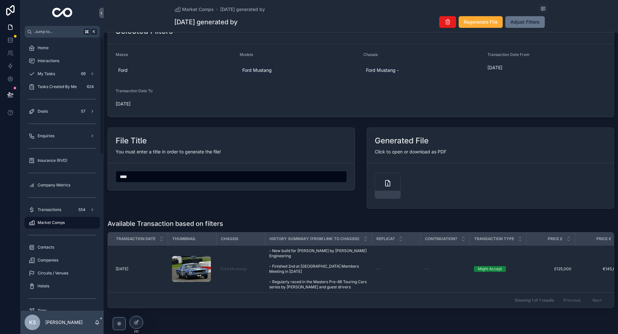
scroll to position [43, 0]
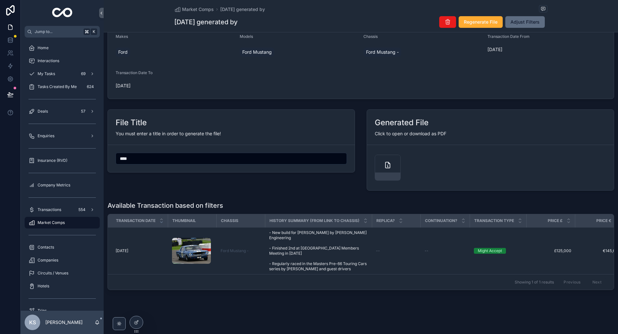
click at [528, 25] on span "Adjust Filters" at bounding box center [525, 22] width 29 height 6
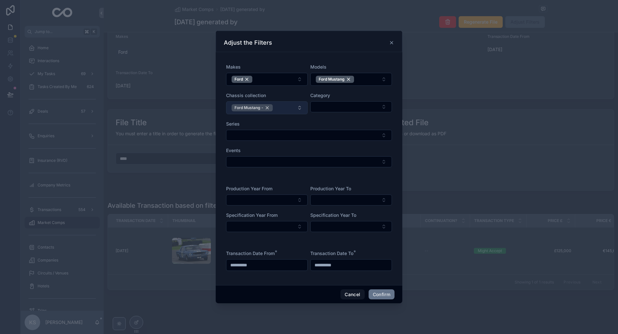
click at [270, 107] on div "Ford Mustang -" at bounding box center [252, 107] width 41 height 7
click at [387, 295] on button "Confirm" at bounding box center [382, 294] width 26 height 10
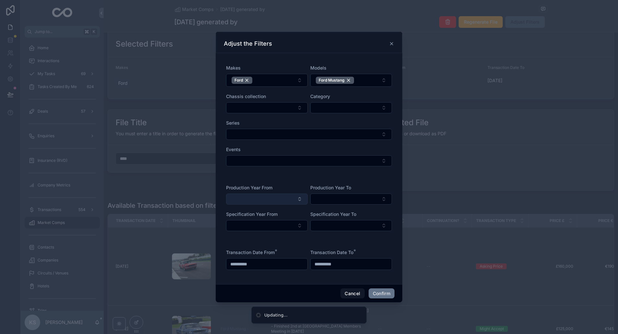
scroll to position [43, 0]
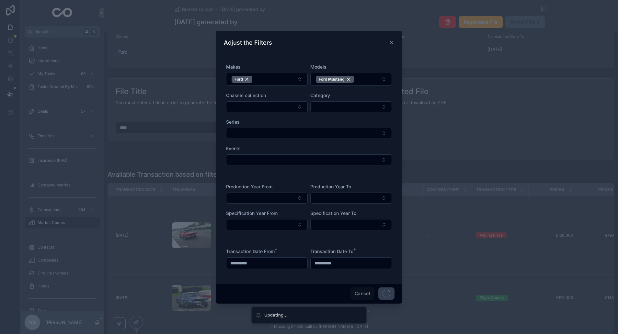
click at [391, 42] on icon at bounding box center [391, 42] width 3 height 3
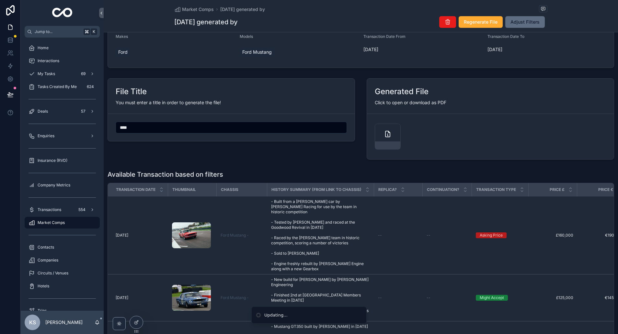
click at [533, 23] on span "Adjust Filters" at bounding box center [525, 22] width 29 height 6
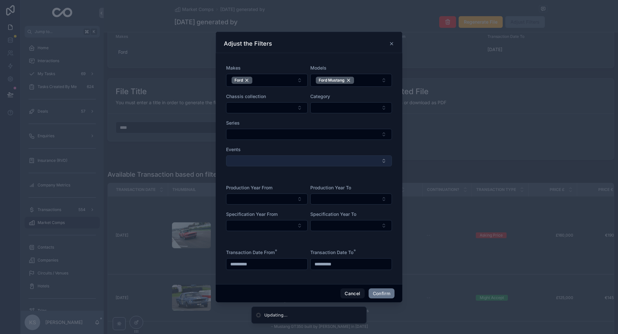
click at [269, 161] on button "Select Button" at bounding box center [309, 160] width 166 height 11
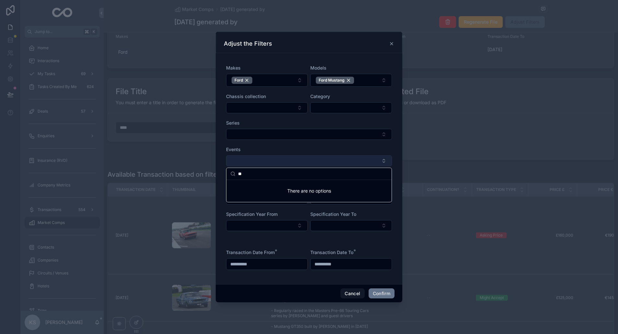
type input "*"
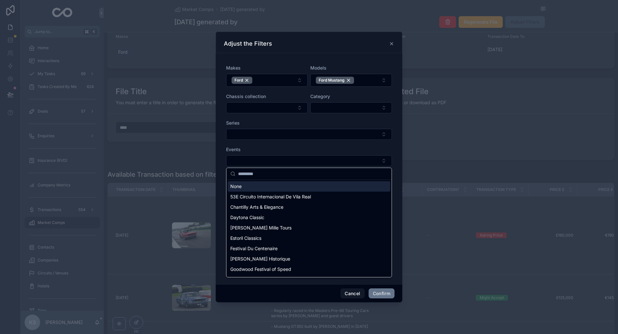
drag, startPoint x: 393, startPoint y: 43, endPoint x: 396, endPoint y: 55, distance: 12.0
click at [394, 43] on icon at bounding box center [391, 43] width 5 height 5
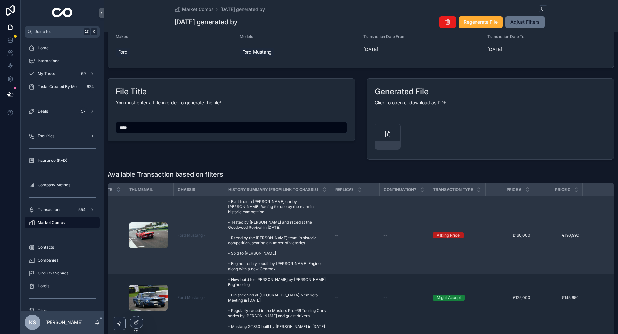
scroll to position [0, 0]
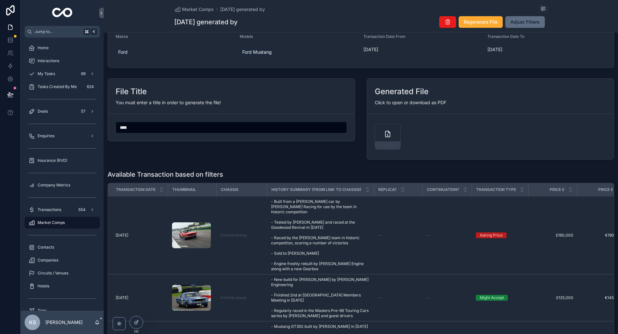
click at [533, 20] on span "Adjust Filters" at bounding box center [525, 22] width 29 height 6
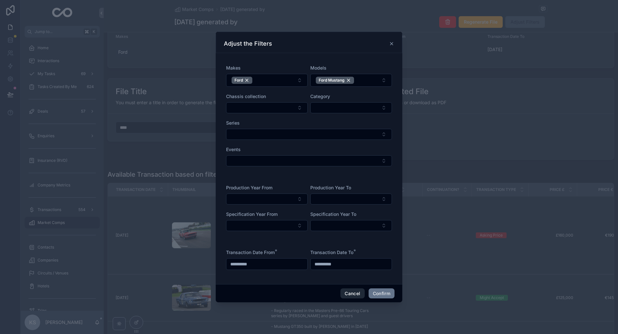
click at [349, 293] on button "Cancel" at bounding box center [352, 294] width 24 height 10
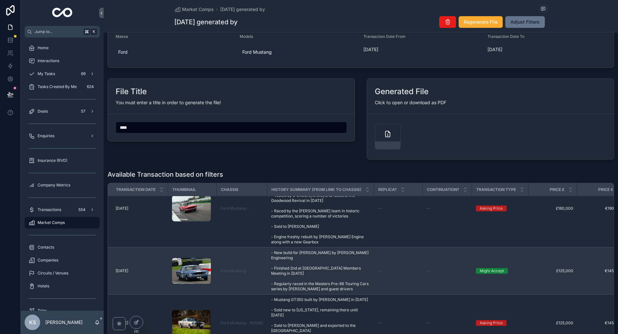
scroll to position [25, 0]
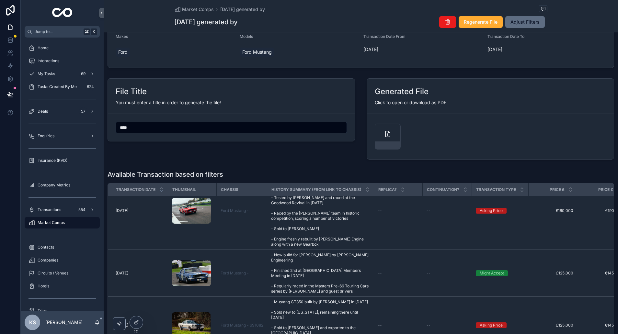
click at [527, 27] on button "Adjust Filters" at bounding box center [525, 22] width 40 height 12
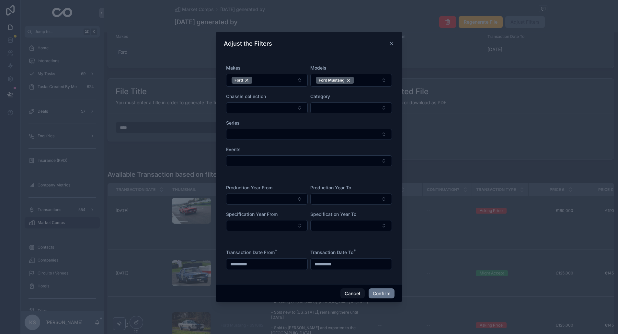
click at [261, 265] on input "**********" at bounding box center [266, 264] width 81 height 9
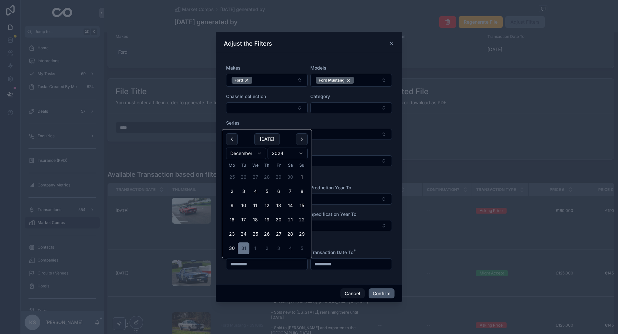
type input "**********"
click at [387, 294] on button "Confirm" at bounding box center [382, 294] width 26 height 10
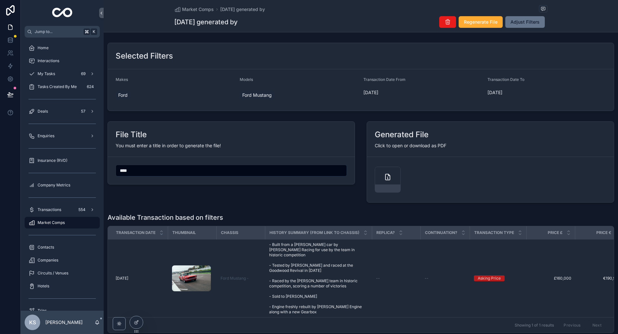
scroll to position [38, 0]
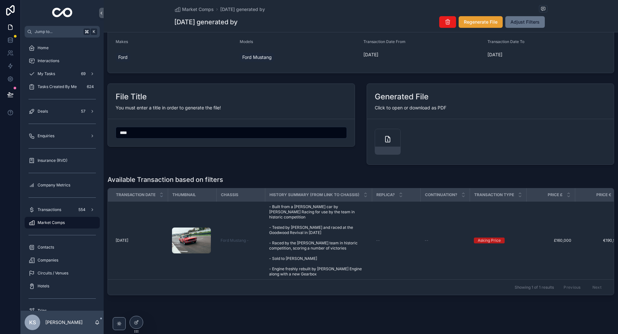
click at [477, 26] on button "Regenerate File" at bounding box center [481, 22] width 44 height 12
click at [384, 140] on icon "scrollable content" at bounding box center [388, 139] width 8 height 8
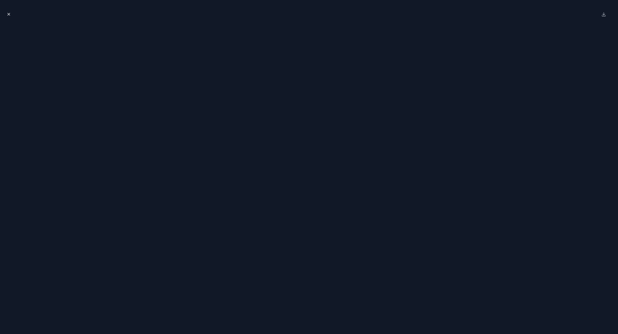
click at [8, 15] on icon "Close modal" at bounding box center [8, 14] width 5 height 5
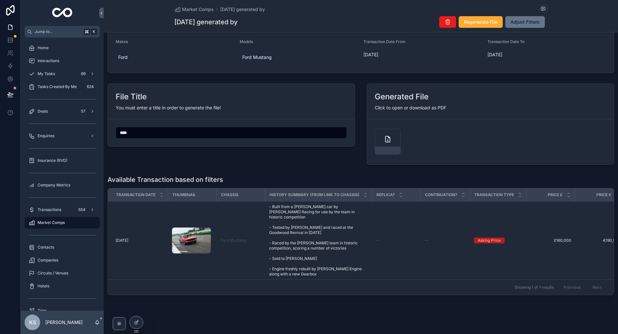
drag, startPoint x: 475, startPoint y: 22, endPoint x: 365, endPoint y: 75, distance: 121.4
click at [475, 22] on span "Regenerate File" at bounding box center [481, 22] width 34 height 6
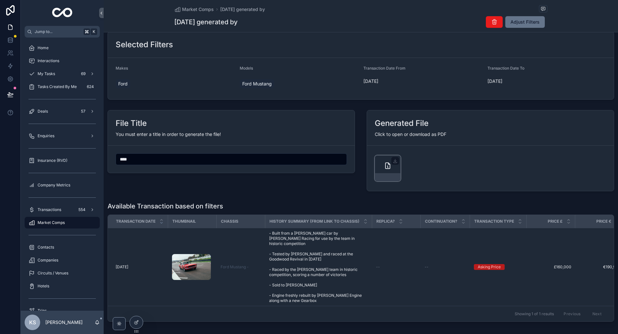
click at [385, 168] on icon "scrollable content" at bounding box center [387, 166] width 5 height 6
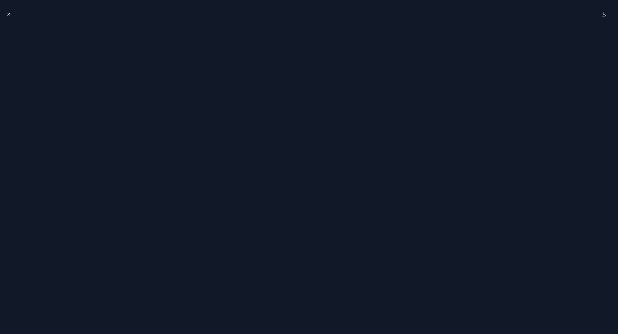
click at [10, 17] on button "Close modal" at bounding box center [8, 14] width 7 height 7
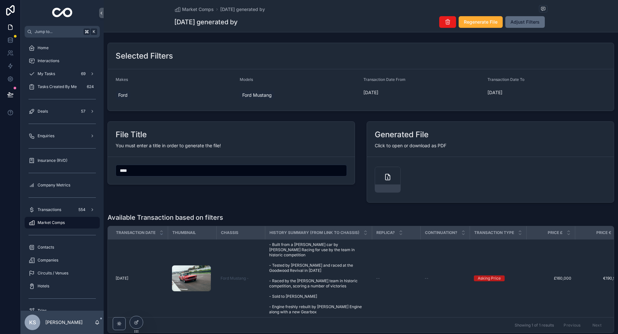
click at [525, 19] on span "Adjust Filters" at bounding box center [525, 22] width 29 height 6
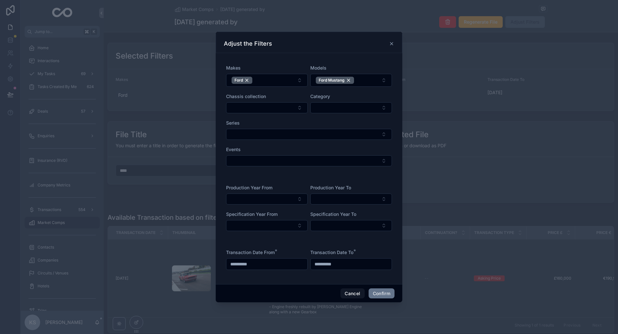
click at [355, 267] on input "**********" at bounding box center [351, 264] width 81 height 9
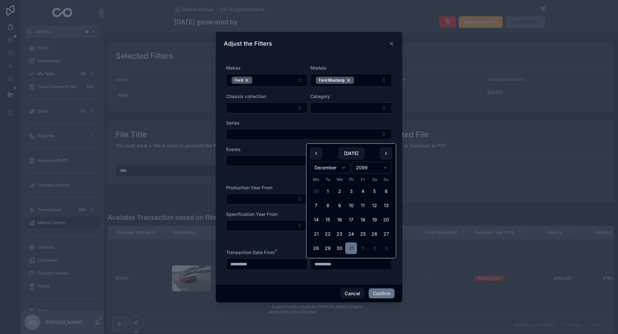
click at [271, 265] on input "**********" at bounding box center [266, 264] width 81 height 9
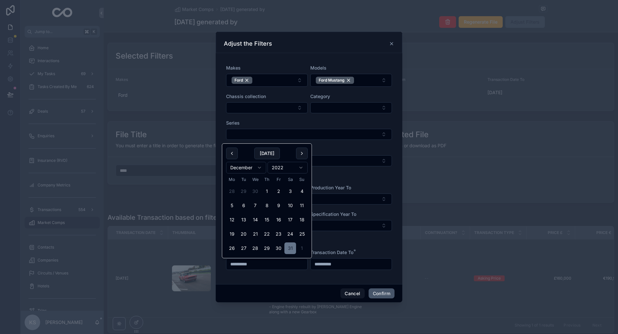
type input "**********"
click at [385, 294] on button "Confirm" at bounding box center [382, 294] width 26 height 10
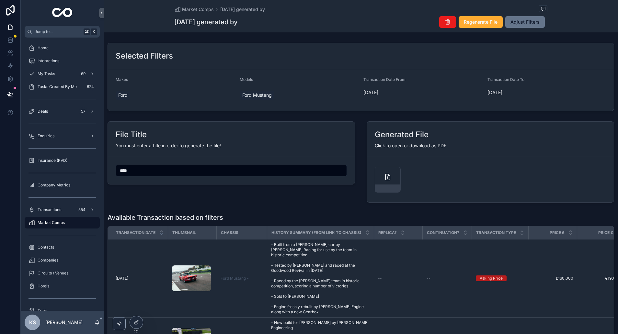
click at [163, 194] on div "File Title You must enter a title in order to generate the file! ****" at bounding box center [231, 162] width 255 height 86
click at [523, 23] on span "Adjust Filters" at bounding box center [525, 22] width 29 height 6
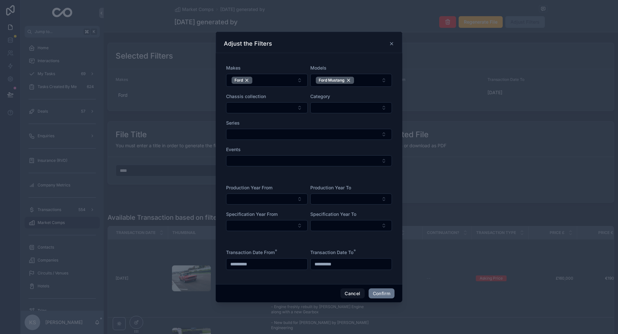
click at [257, 262] on input "**********" at bounding box center [266, 264] width 81 height 9
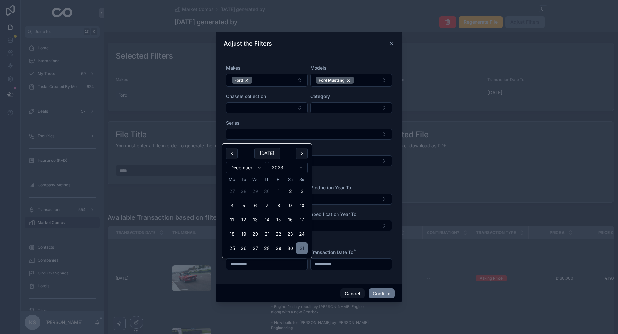
type input "**********"
click at [344, 263] on input "**********" at bounding box center [351, 264] width 81 height 9
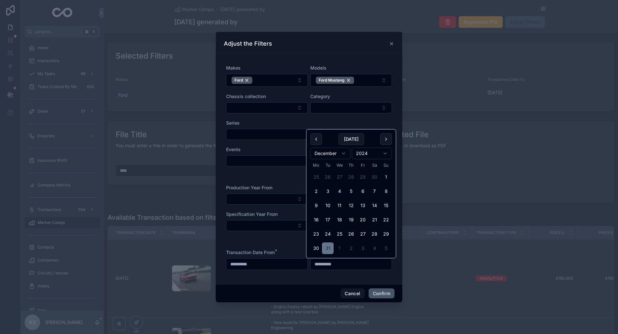
type input "**********"
click at [382, 293] on button "Confirm" at bounding box center [382, 294] width 26 height 10
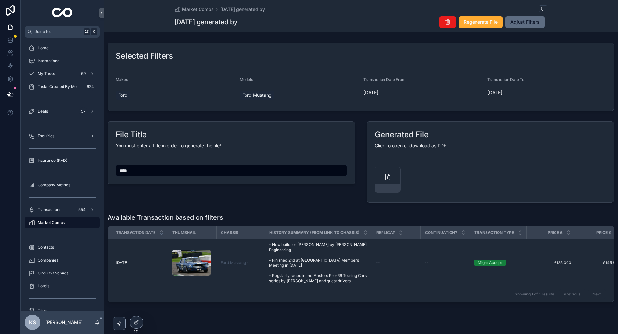
click at [531, 23] on span "Adjust Filters" at bounding box center [525, 22] width 29 height 6
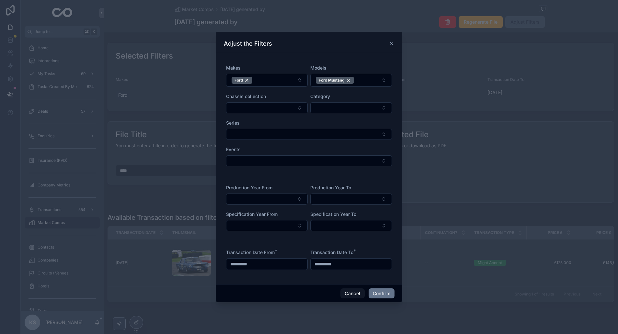
click at [259, 267] on input "**********" at bounding box center [266, 264] width 81 height 9
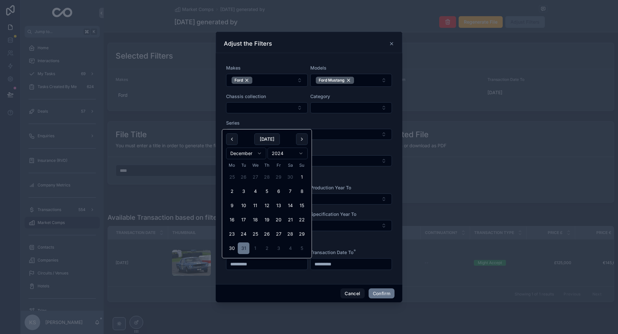
type input "**********"
click at [350, 262] on input "**********" at bounding box center [351, 264] width 81 height 9
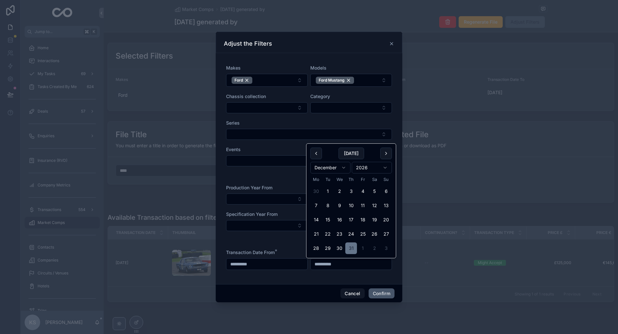
type input "**********"
click at [385, 293] on button "Confirm" at bounding box center [382, 294] width 26 height 10
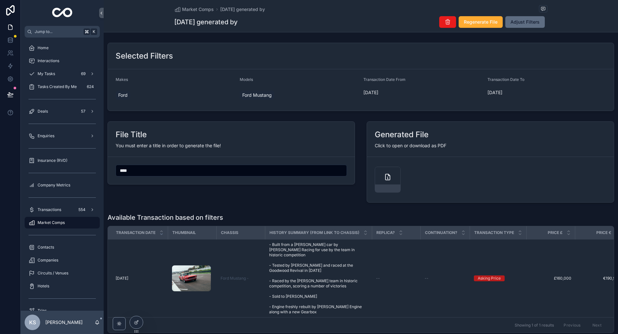
click at [521, 23] on span "Adjust Filters" at bounding box center [525, 22] width 29 height 6
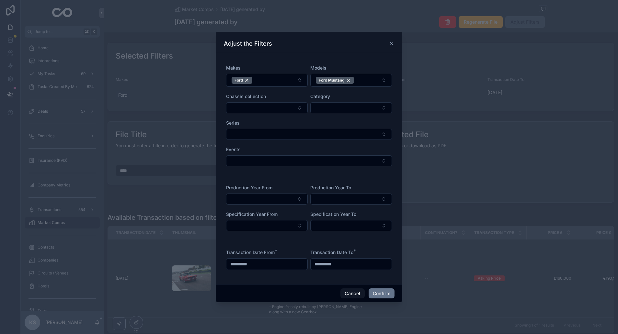
click at [259, 262] on input "**********" at bounding box center [266, 264] width 81 height 9
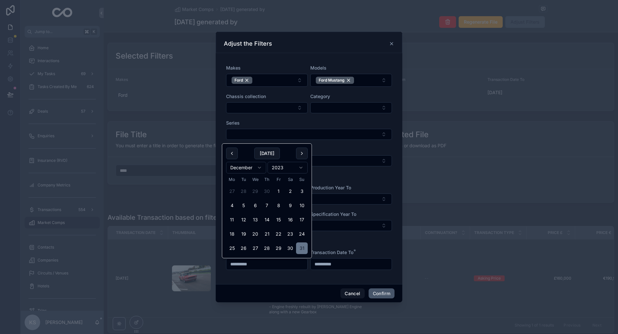
type input "**********"
click at [386, 296] on button "Confirm" at bounding box center [382, 294] width 26 height 10
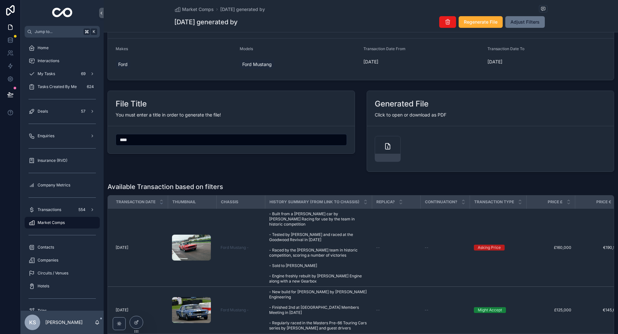
scroll to position [85, 0]
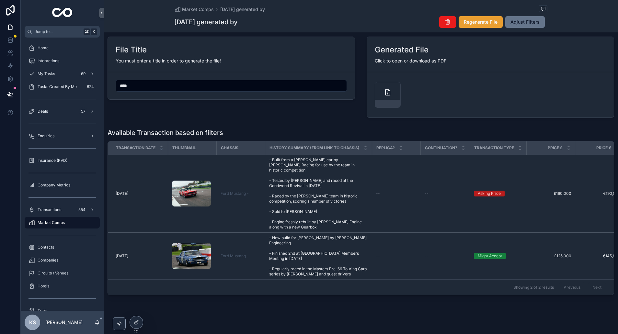
click at [482, 20] on span "Regenerate File" at bounding box center [481, 22] width 34 height 6
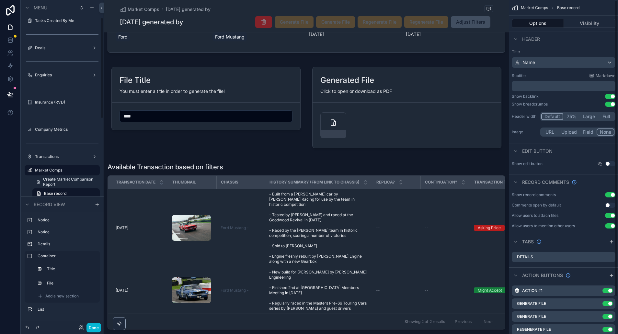
scroll to position [42, 0]
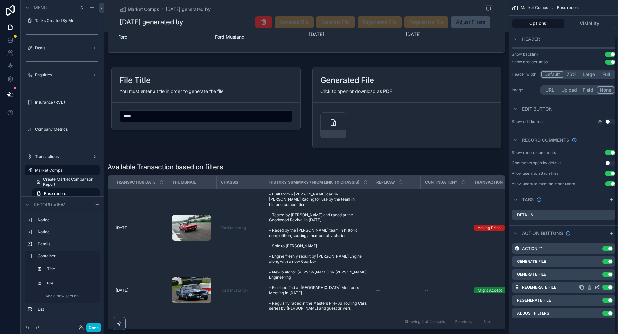
click at [598, 287] on icon "scrollable content" at bounding box center [597, 287] width 5 height 5
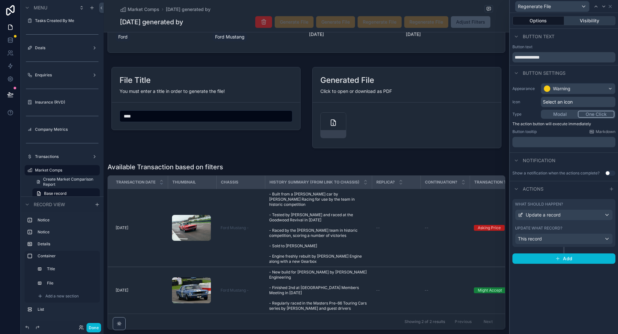
click at [592, 20] on button "Visibility" at bounding box center [590, 20] width 52 height 9
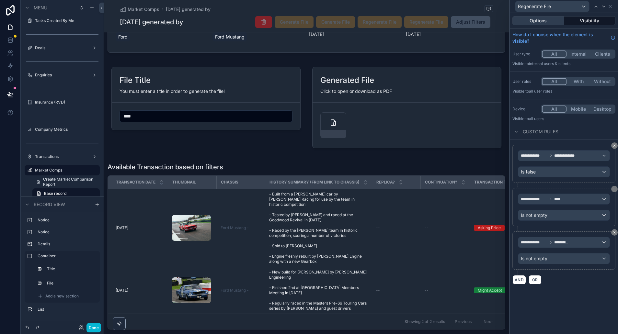
click at [546, 20] on button "Options" at bounding box center [538, 20] width 52 height 9
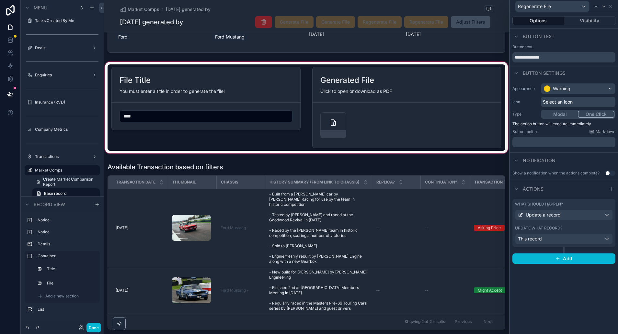
click at [333, 121] on div "scrollable content" at bounding box center [307, 108] width 406 height 94
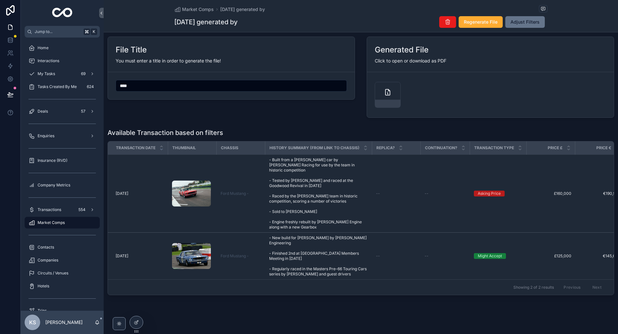
scroll to position [44, 0]
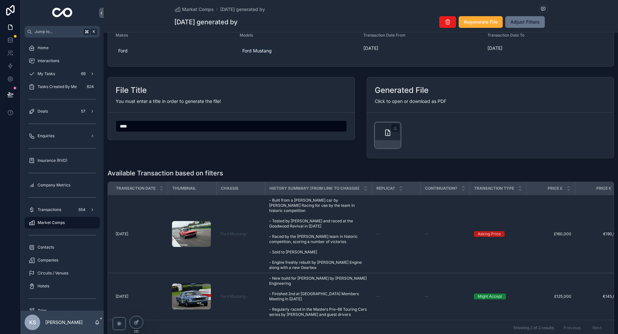
click at [388, 129] on icon "scrollable content" at bounding box center [388, 133] width 8 height 8
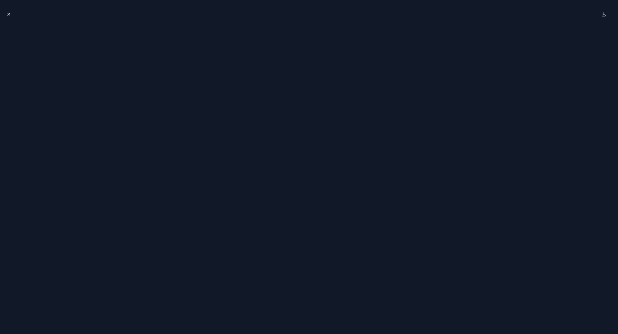
click at [8, 13] on icon "Close modal" at bounding box center [9, 14] width 2 height 2
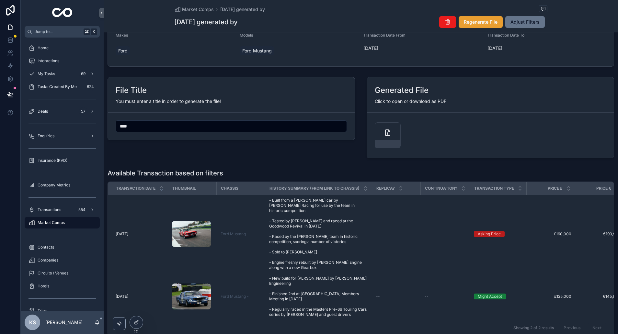
click at [483, 21] on span "Regenerate File" at bounding box center [481, 22] width 34 height 6
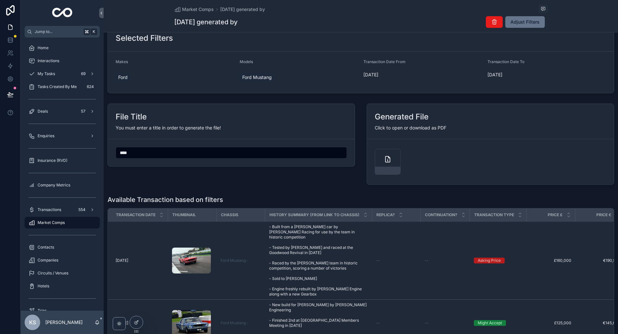
scroll to position [71, 0]
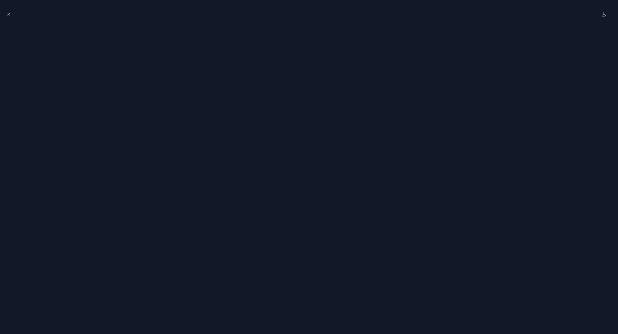
scroll to position [44, 0]
click at [8, 15] on icon "Close modal" at bounding box center [8, 14] width 5 height 5
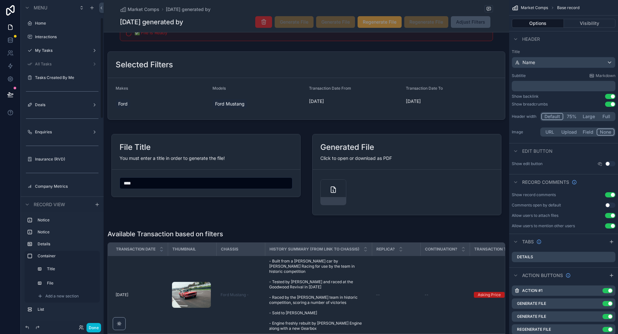
scroll to position [57, 0]
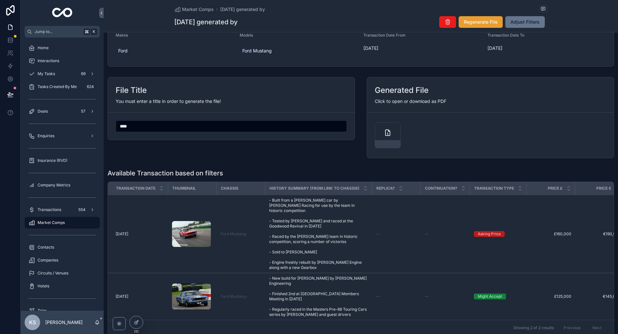
click at [481, 20] on span "Regenerate File" at bounding box center [481, 22] width 34 height 6
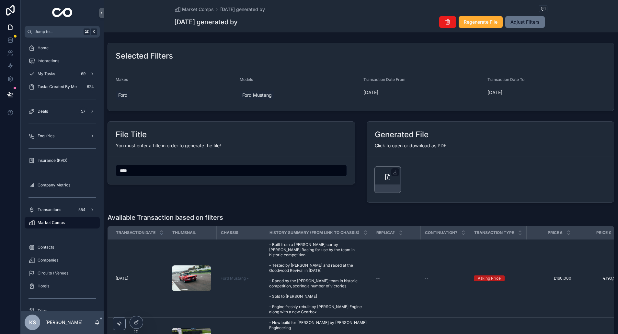
click at [386, 176] on icon "scrollable content" at bounding box center [388, 177] width 8 height 8
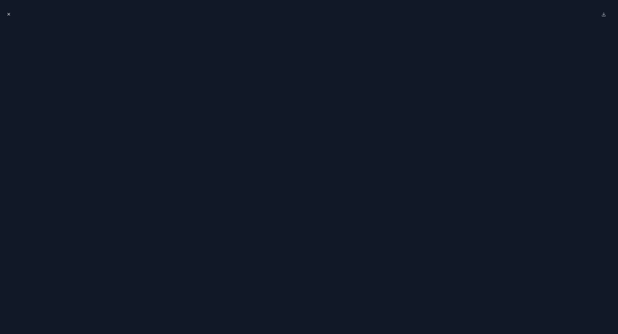
click at [9, 14] on icon "Close modal" at bounding box center [8, 14] width 5 height 5
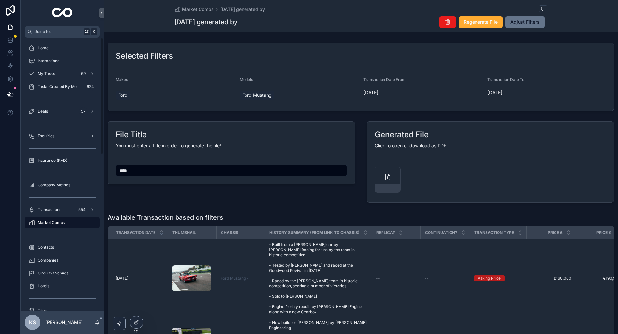
scroll to position [85, 0]
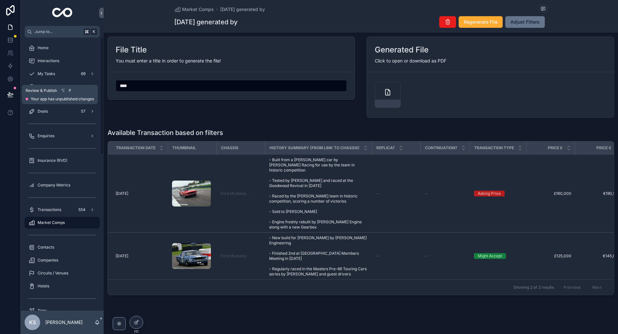
click at [11, 98] on icon at bounding box center [10, 94] width 6 height 6
click at [10, 93] on icon at bounding box center [10, 94] width 6 height 3
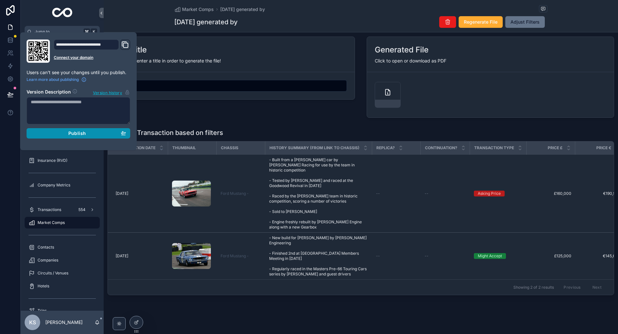
click at [80, 136] on span "Publish" at bounding box center [76, 134] width 17 height 6
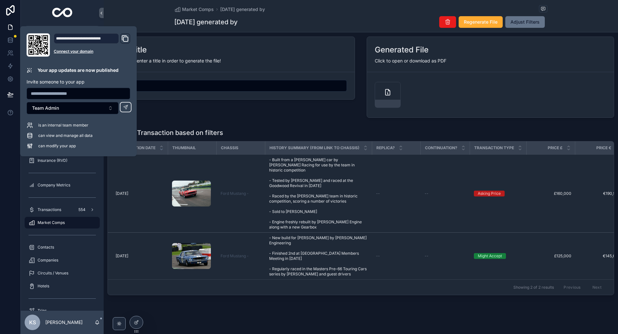
click at [202, 111] on div "File Title You must enter a title in order to generate the file! ****" at bounding box center [231, 77] width 255 height 86
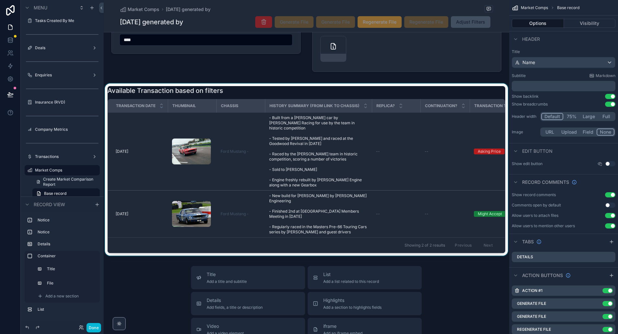
scroll to position [190, 0]
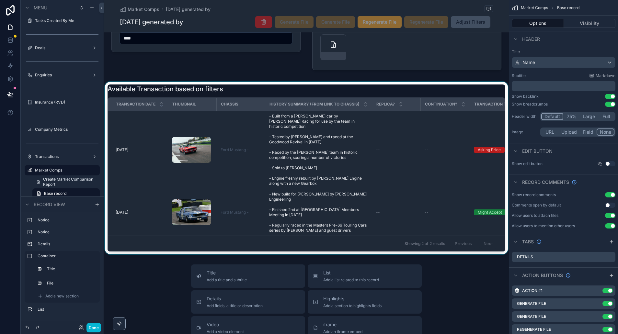
click at [333, 216] on div "scrollable content" at bounding box center [307, 168] width 406 height 172
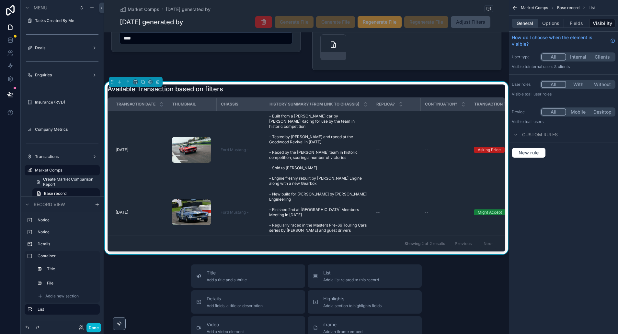
click at [523, 21] on button "General" at bounding box center [525, 23] width 26 height 9
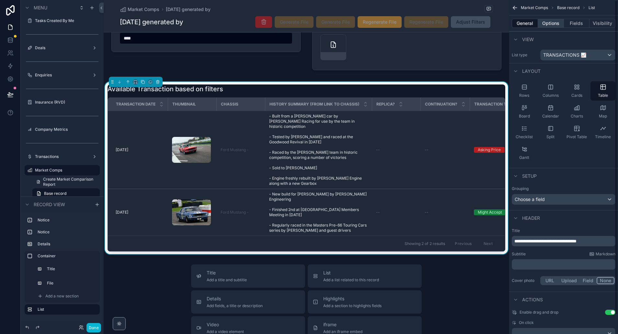
click at [549, 28] on button "Options" at bounding box center [551, 23] width 26 height 9
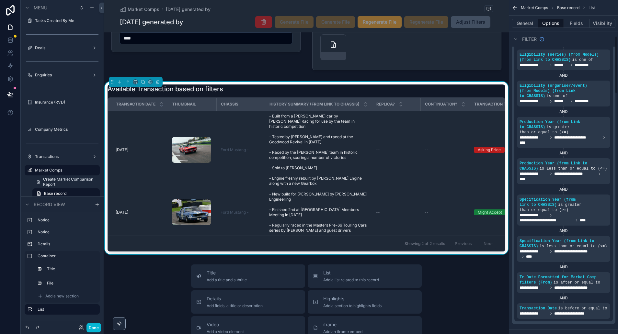
scroll to position [0, 0]
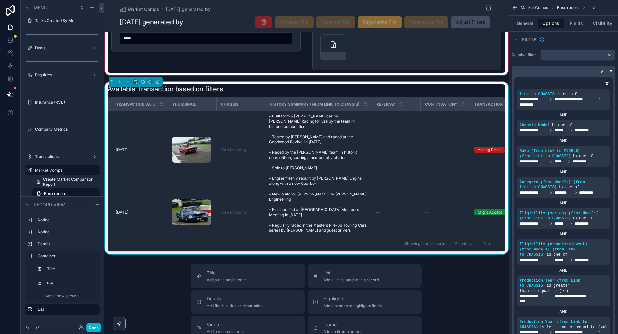
click at [257, 67] on div "scrollable content" at bounding box center [307, 30] width 406 height 94
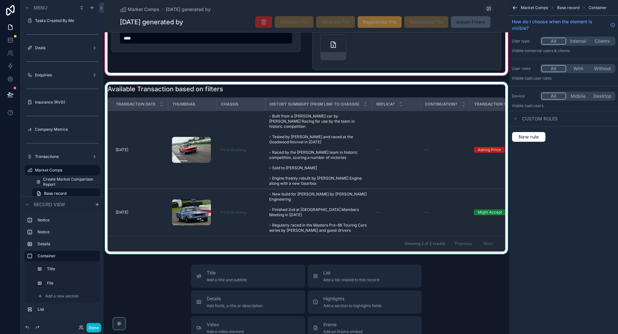
click at [263, 92] on div "scrollable content" at bounding box center [307, 168] width 406 height 172
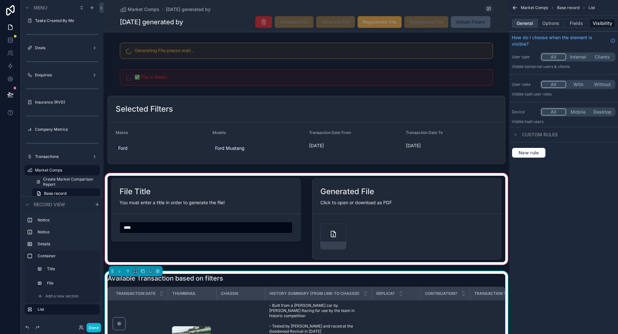
click at [524, 22] on button "General" at bounding box center [525, 23] width 26 height 9
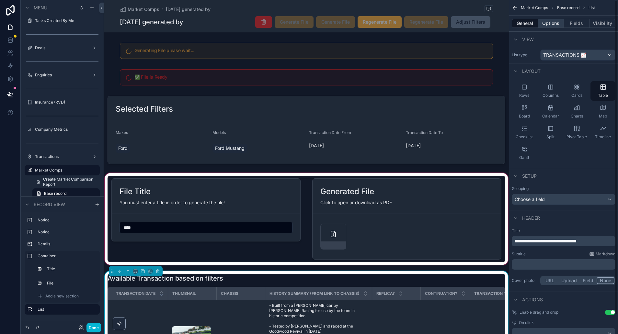
click at [552, 25] on button "Options" at bounding box center [551, 23] width 26 height 9
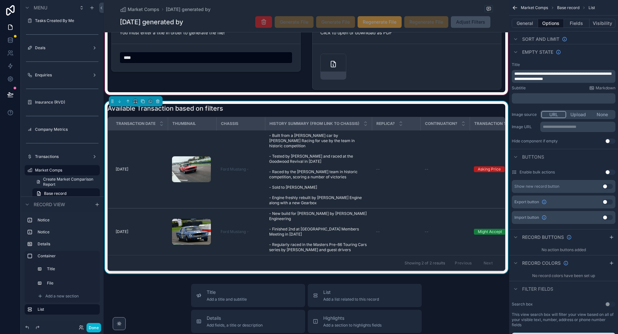
scroll to position [167, 0]
